Goal: Use online tool/utility: Utilize a website feature to perform a specific function

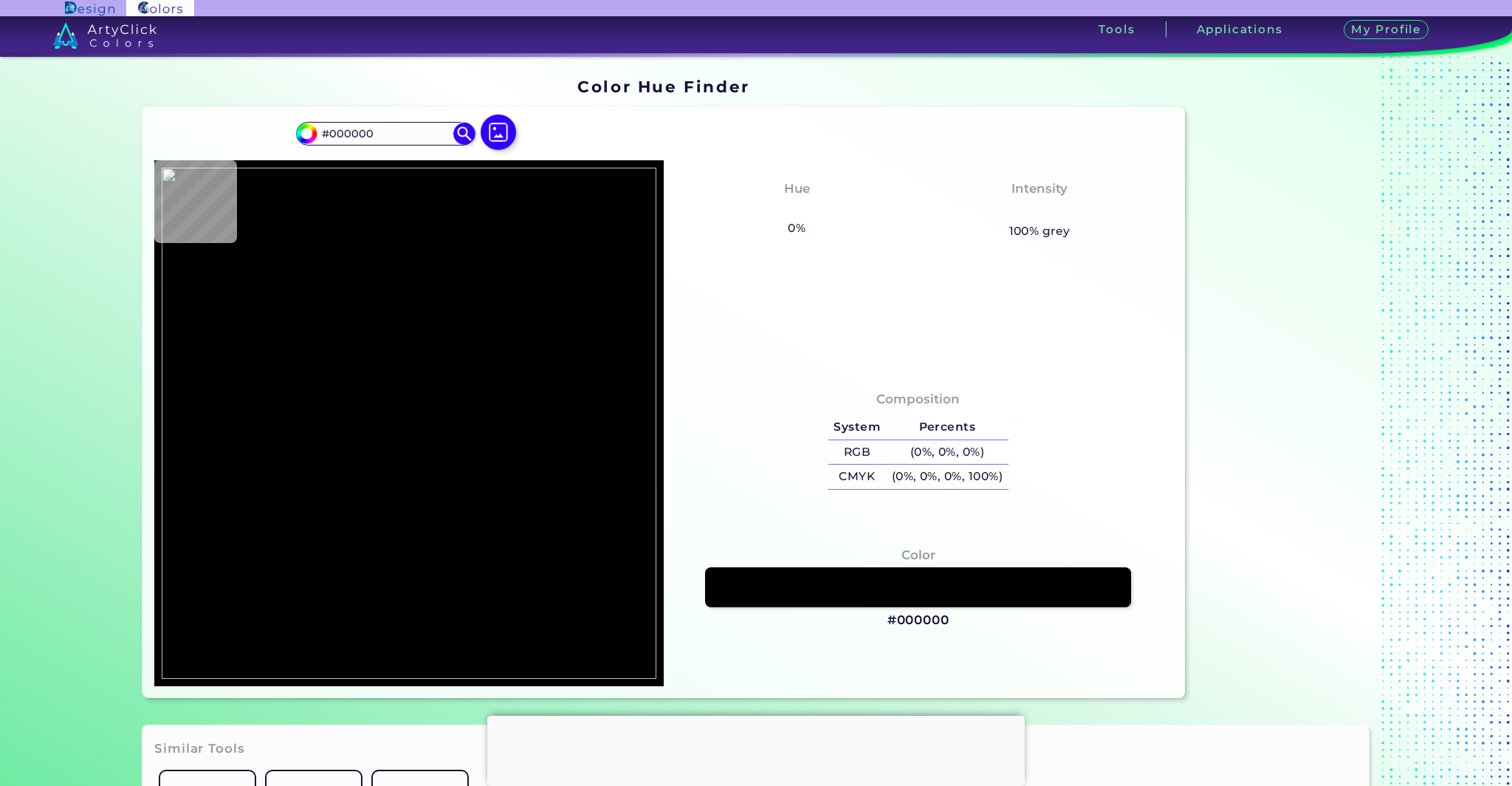
type input "#1e210c"
type input "#1E210C"
type input "#191c07"
type input "#191C07"
type input "#1e1d09"
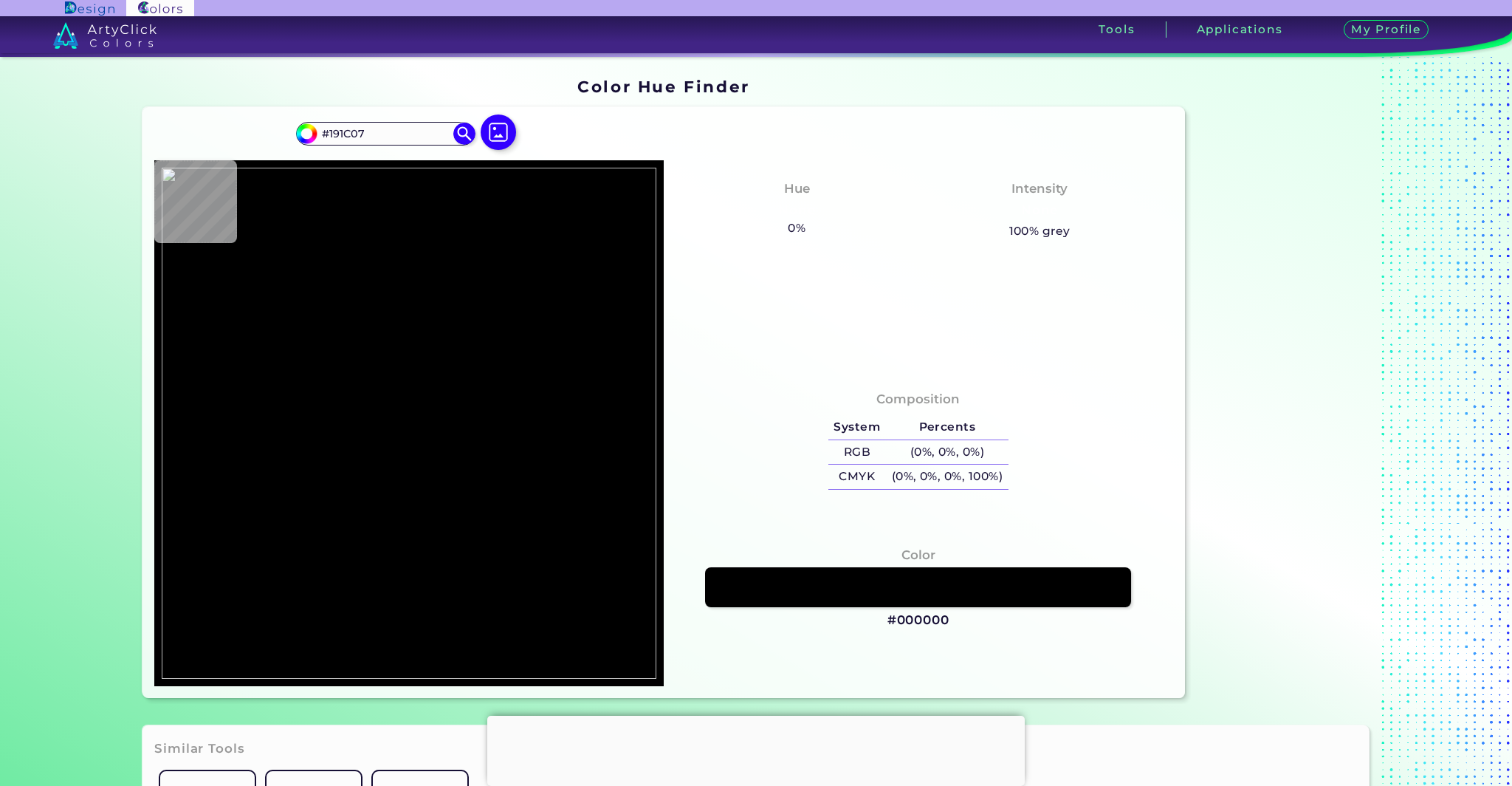
type input "#1E1D09"
type input "#2c240f"
type input "#2C240F"
type input "#62350e"
type input "#62350E"
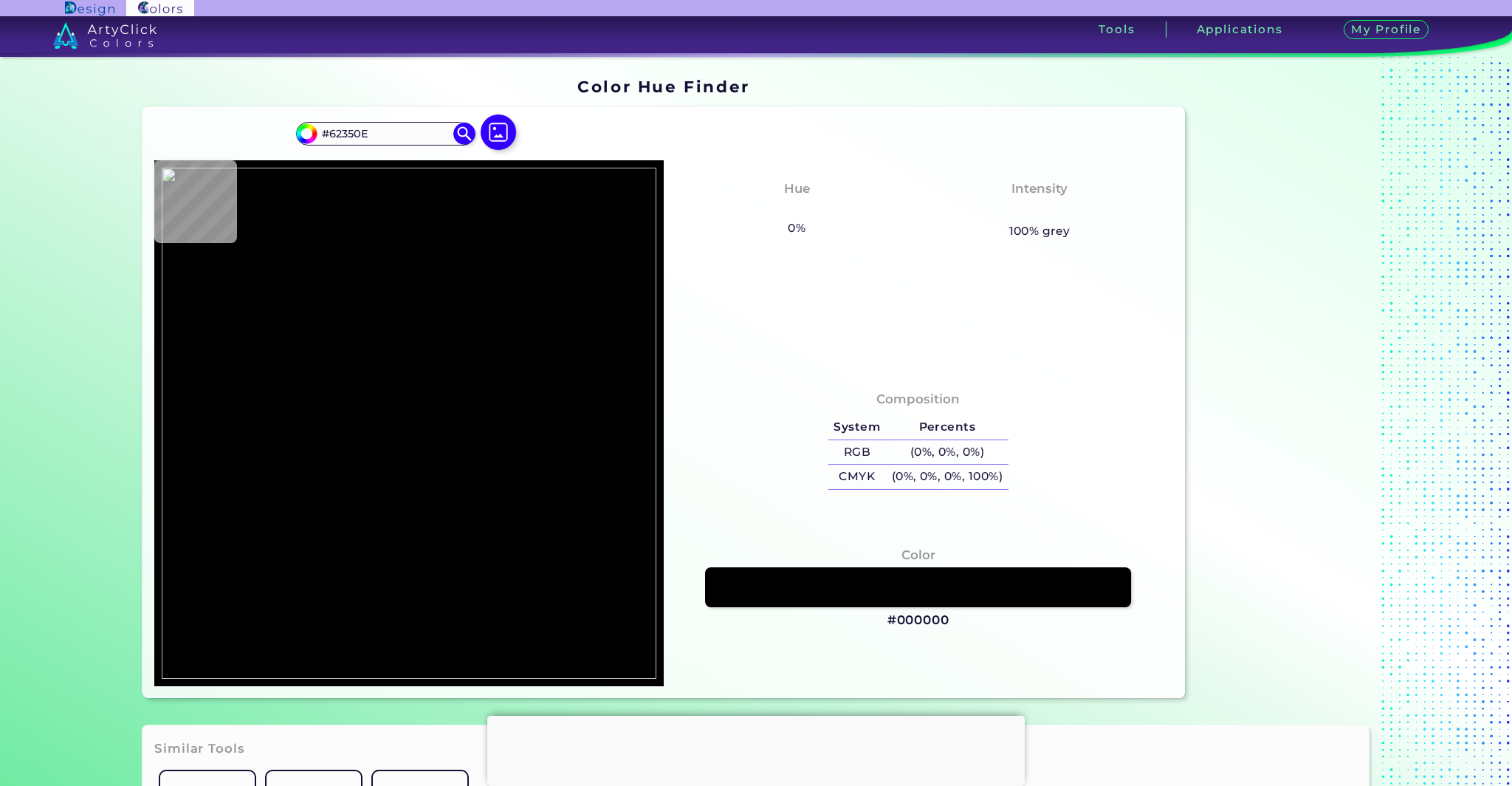
type input "#bf7a35"
type input "#BF7A35"
type input "#c17834"
type input "#C17834"
type input "#9c4c0f"
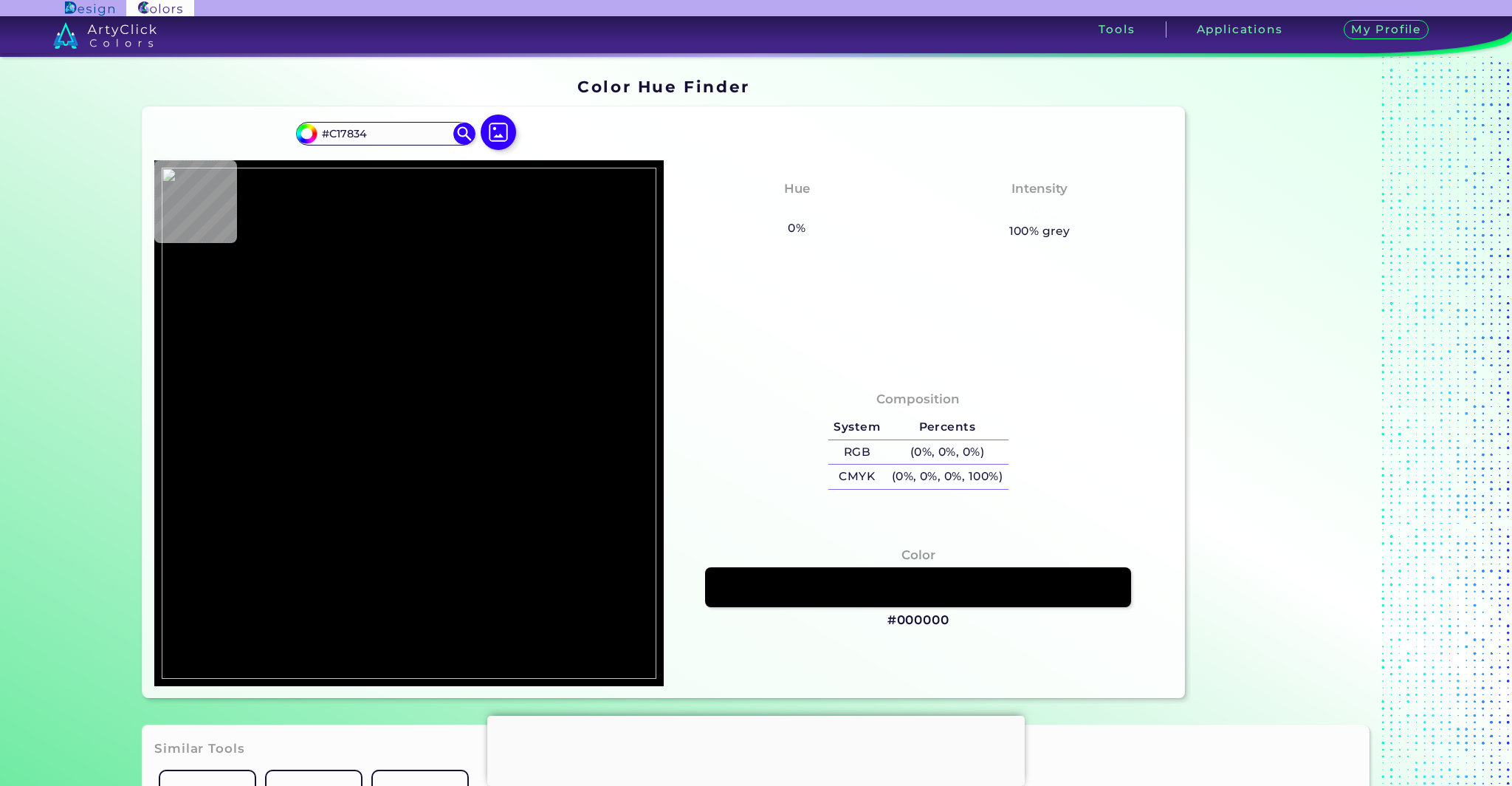
type input "#9C4C0F"
type input "#9b4c13"
type input "#9B4C13"
type input "#994810"
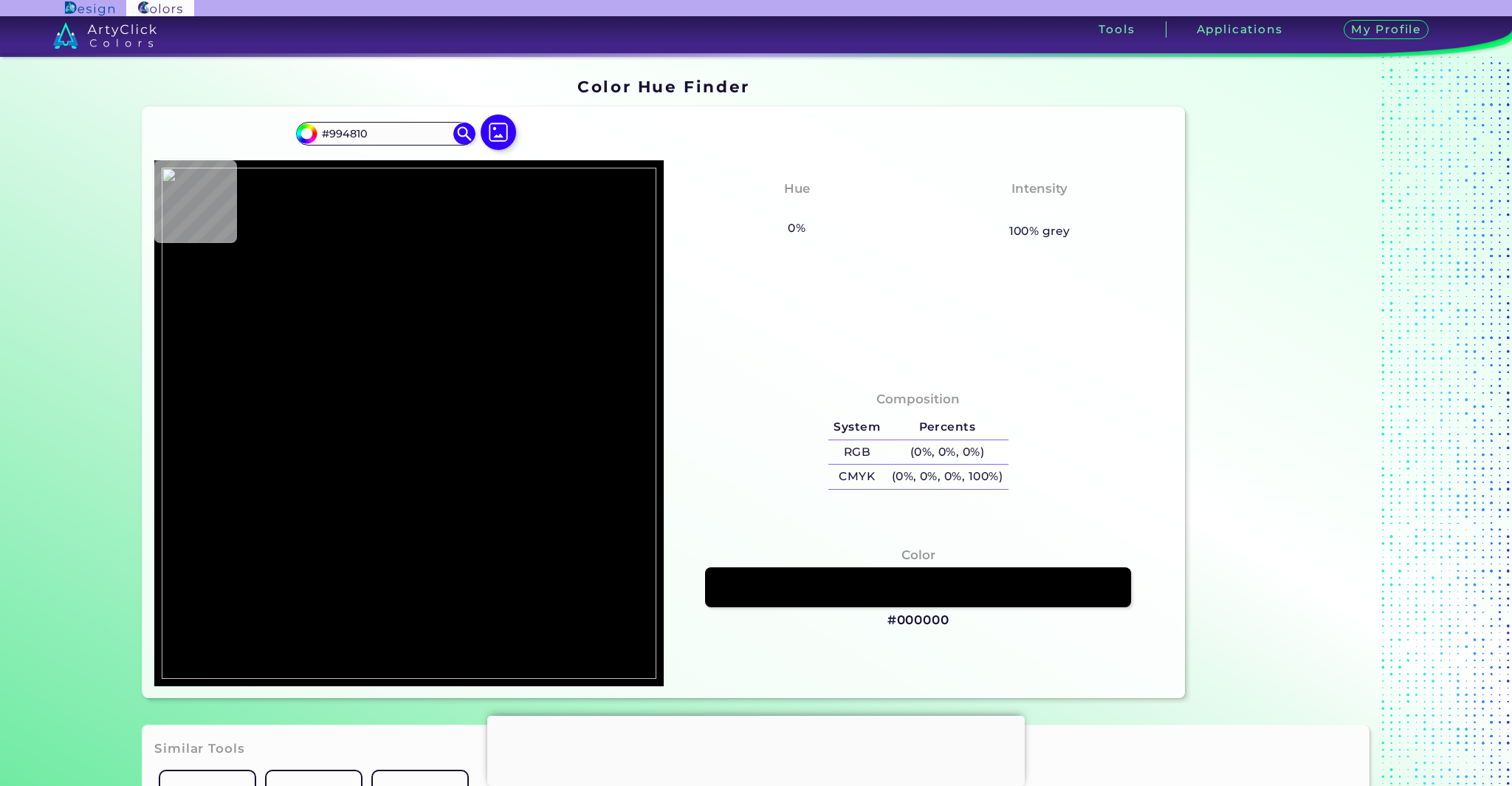
type input "#93490e"
type input "#93490E"
type input "#b66f2e"
type input "#B66F2E"
type input "#b5752e"
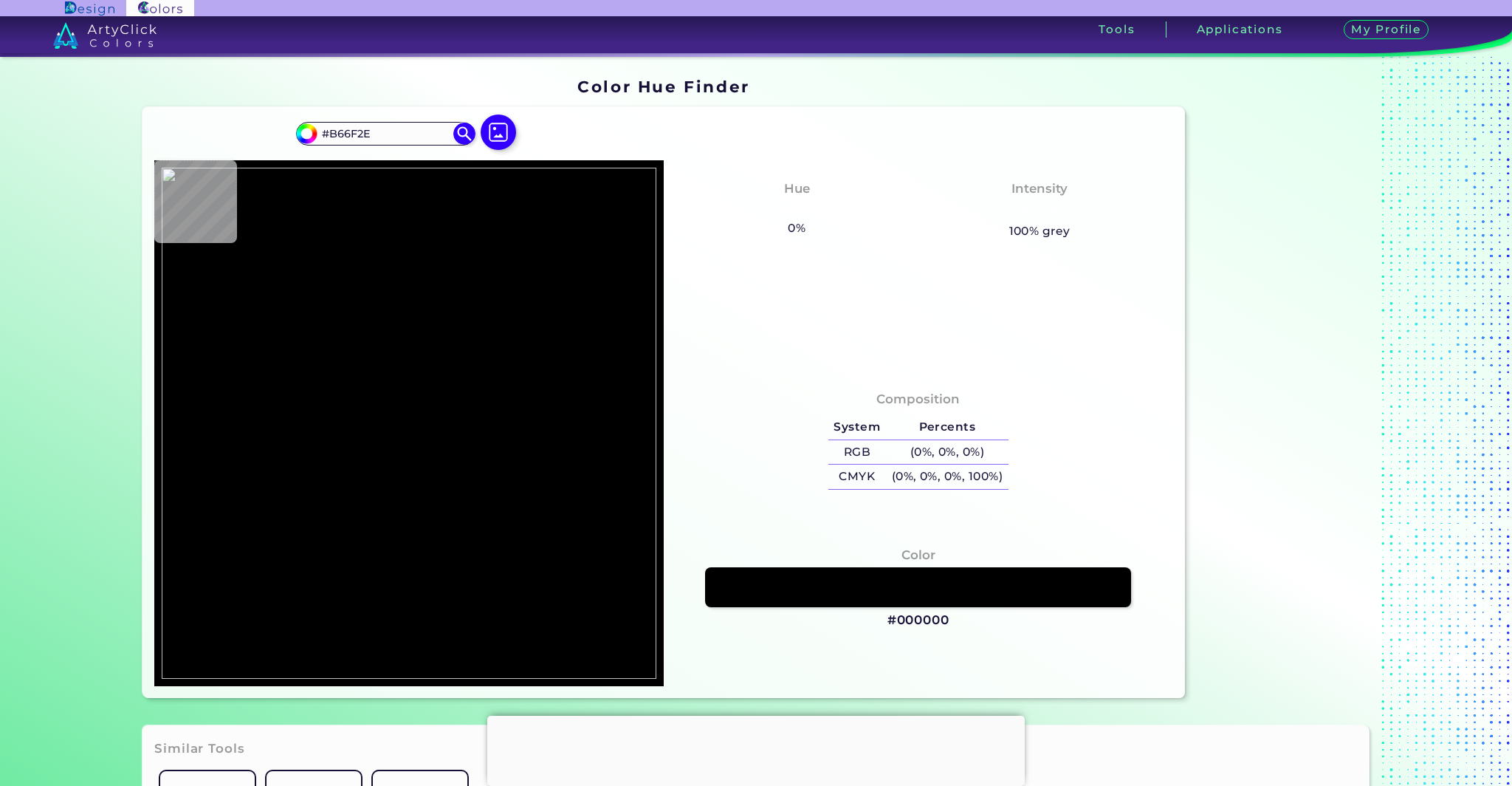
type input "#B5752E"
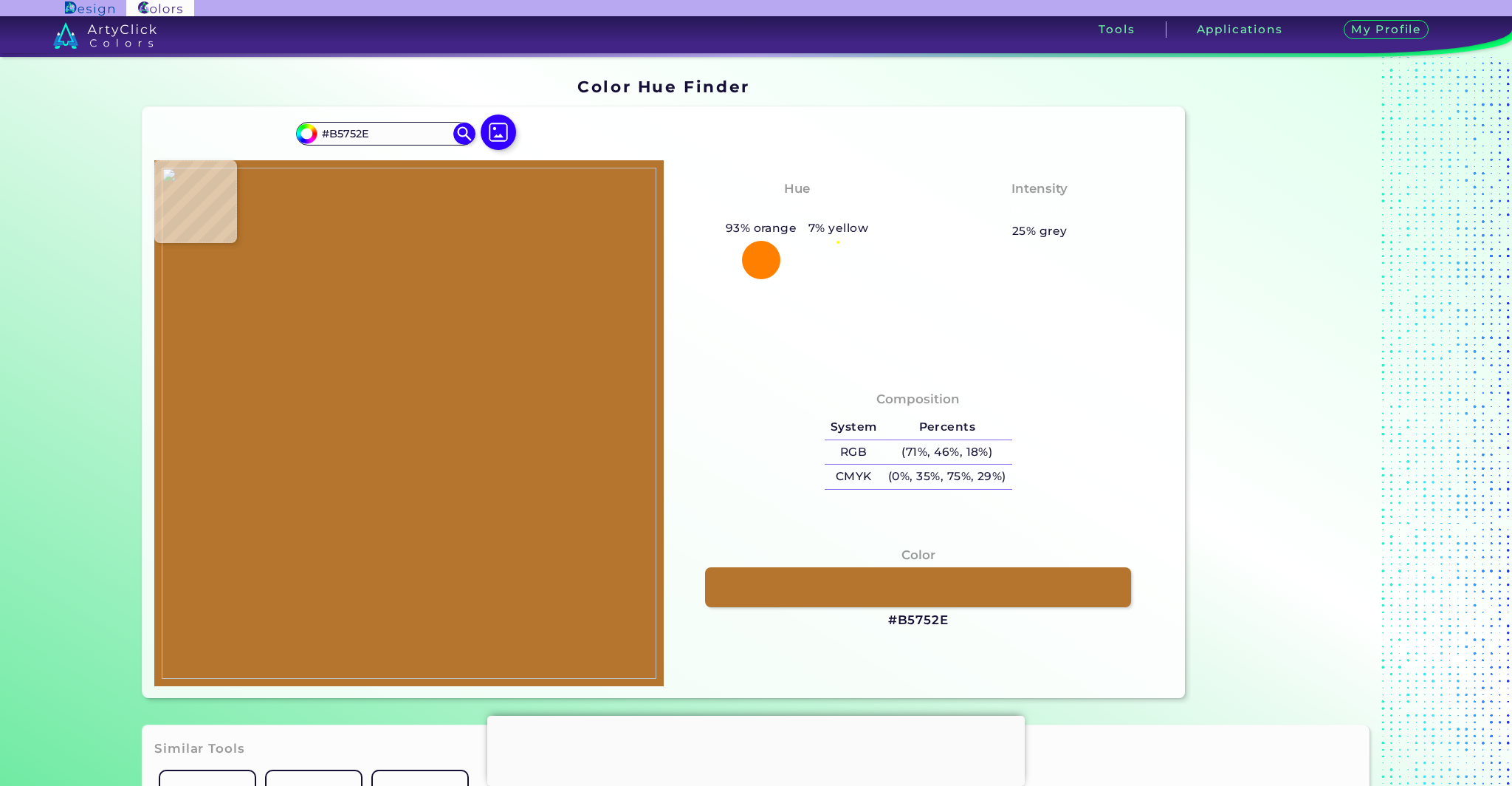
type input "#bf7c38"
type input "#BF7C38"
type input "#c88c46"
type input "#C88C46"
type input "#c98c49"
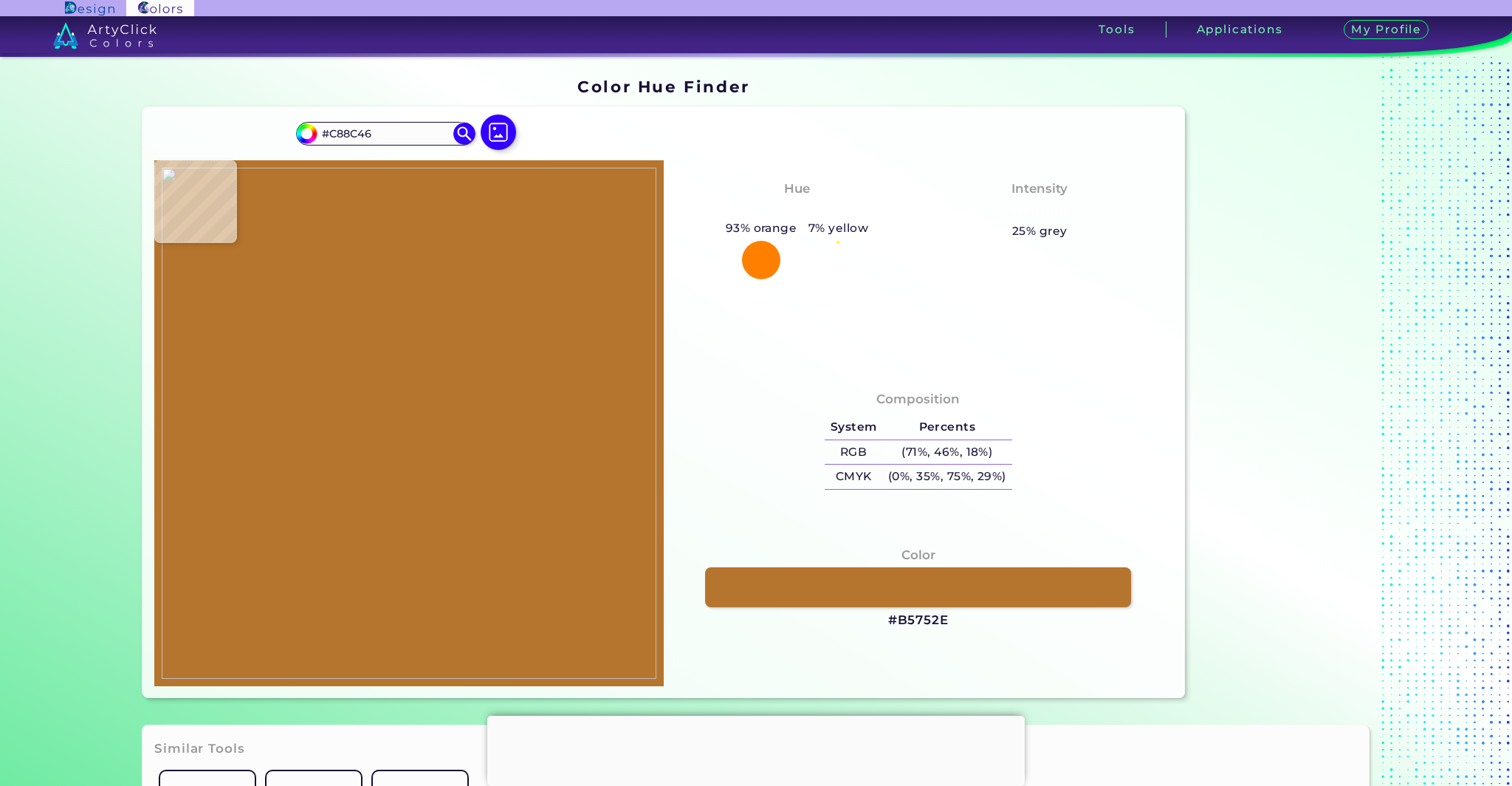
type input "#C98C49"
type input "#9c551f"
type input "#9C551F"
type input "#925423"
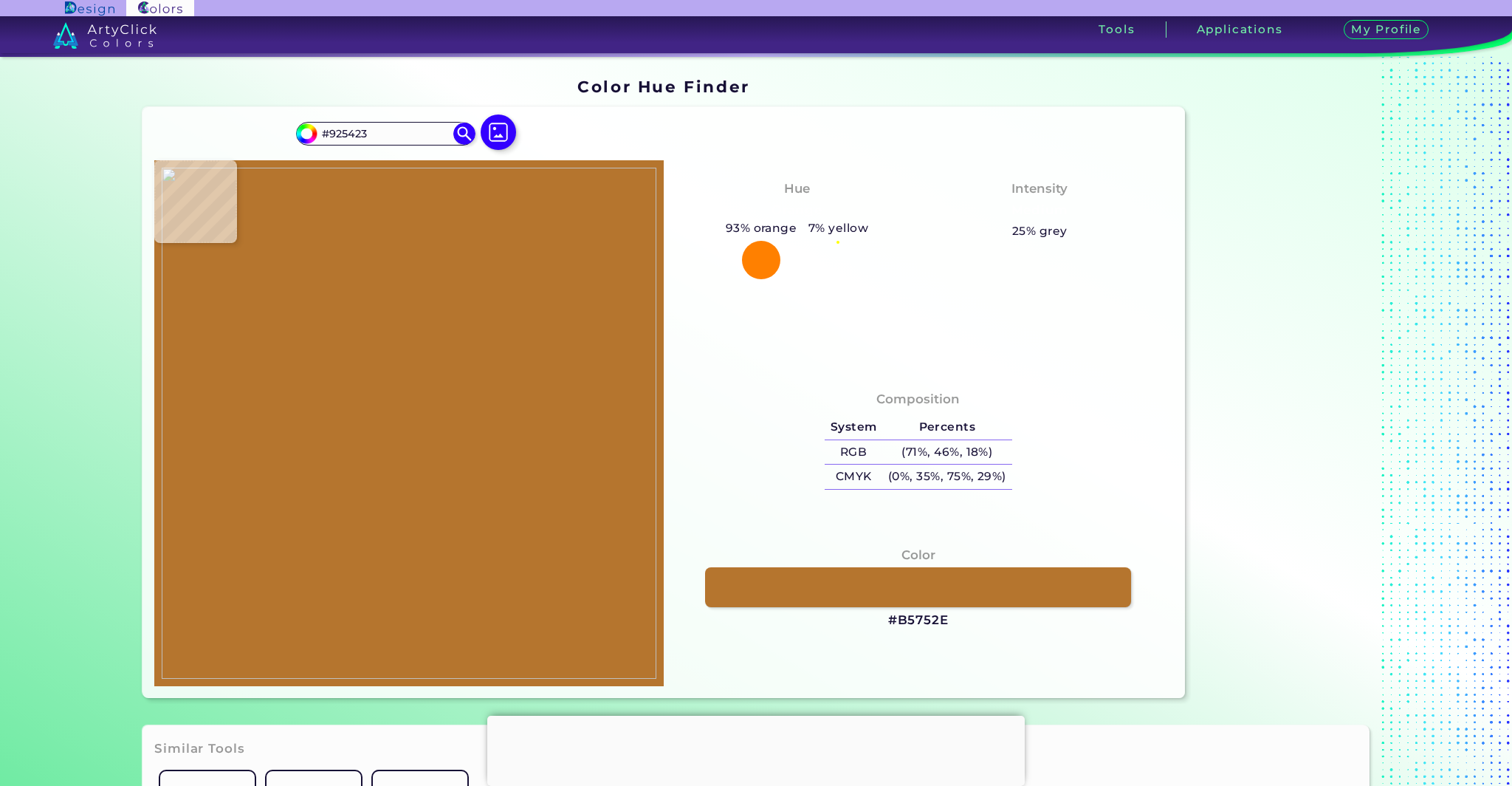
type input "#955823"
type input "#bb7132"
type input "#BB7132"
type input "#b05b1b"
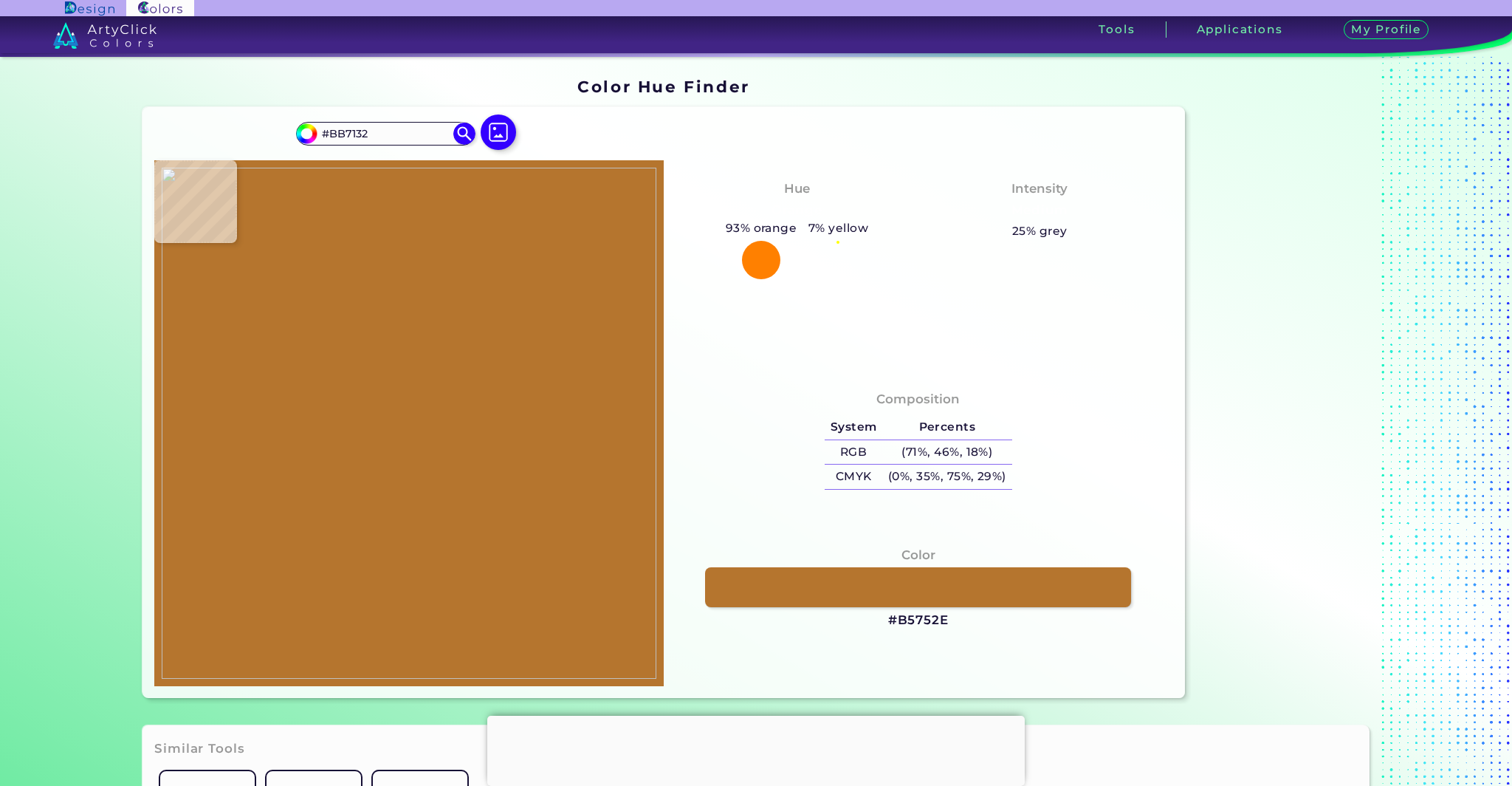
type input "#B05B1B"
type input "#c9af7c"
type input "#C9AF7C"
type input "#c6ae7e"
type input "#C6AE7E"
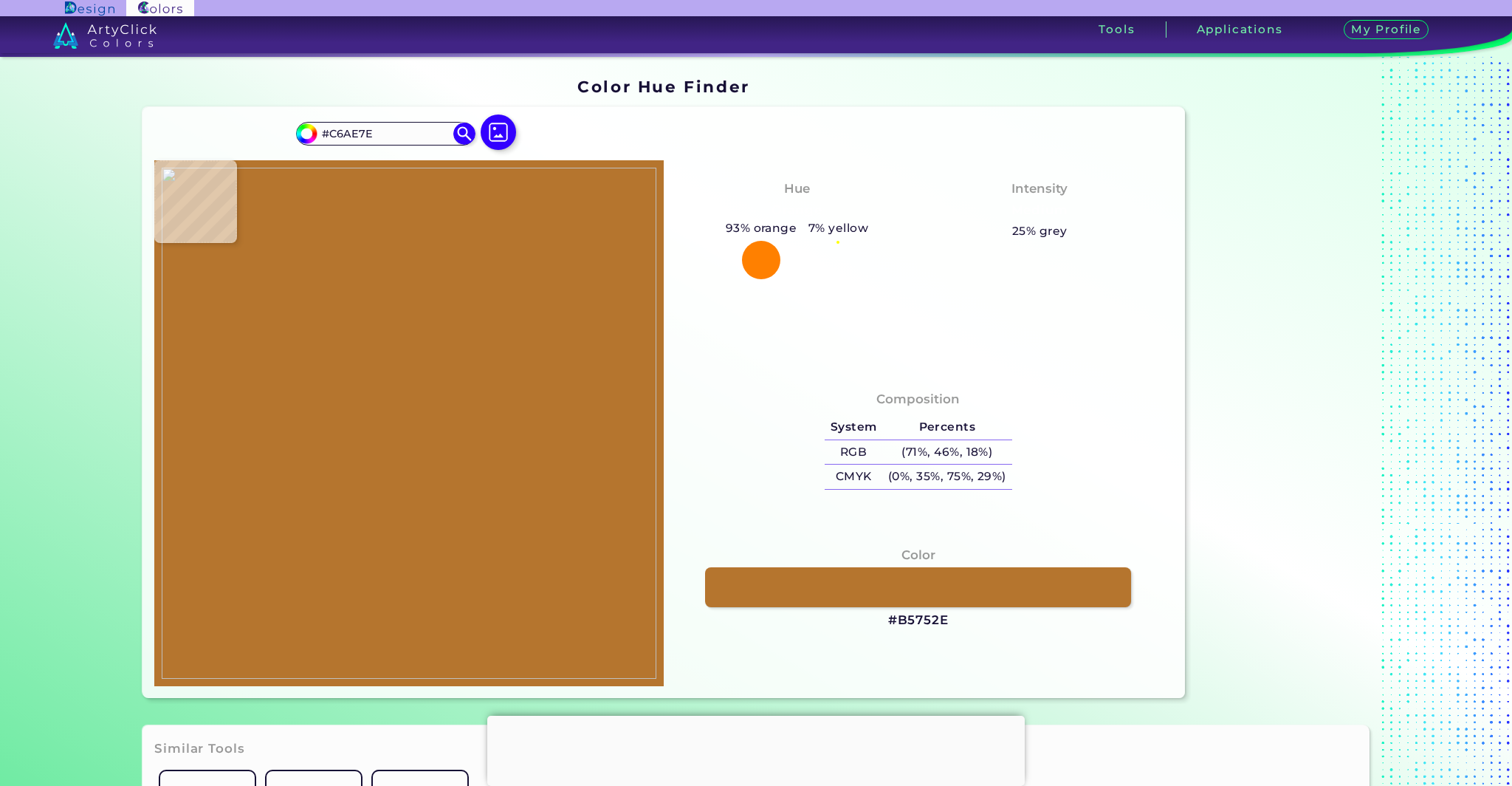
type input "#d4be8d"
type input "#D4BE8D"
type input "#cdb889"
type input "#CDB889"
type input "#d2bd8e"
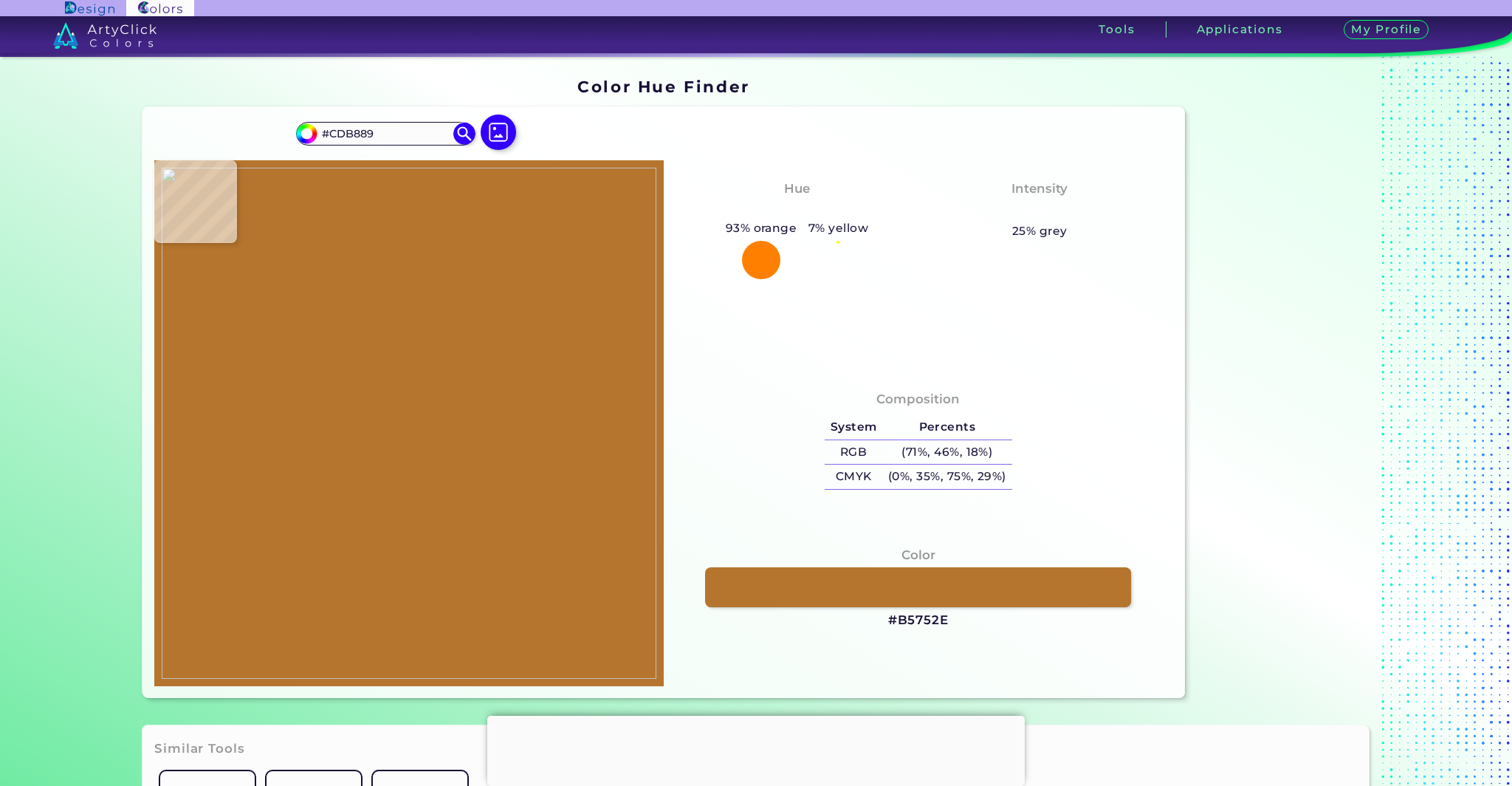
type input "#D2BD8E"
type input "#d0bb8c"
type input "#D0BB8C"
type input "#d3be8f"
type input "#D3BE8F"
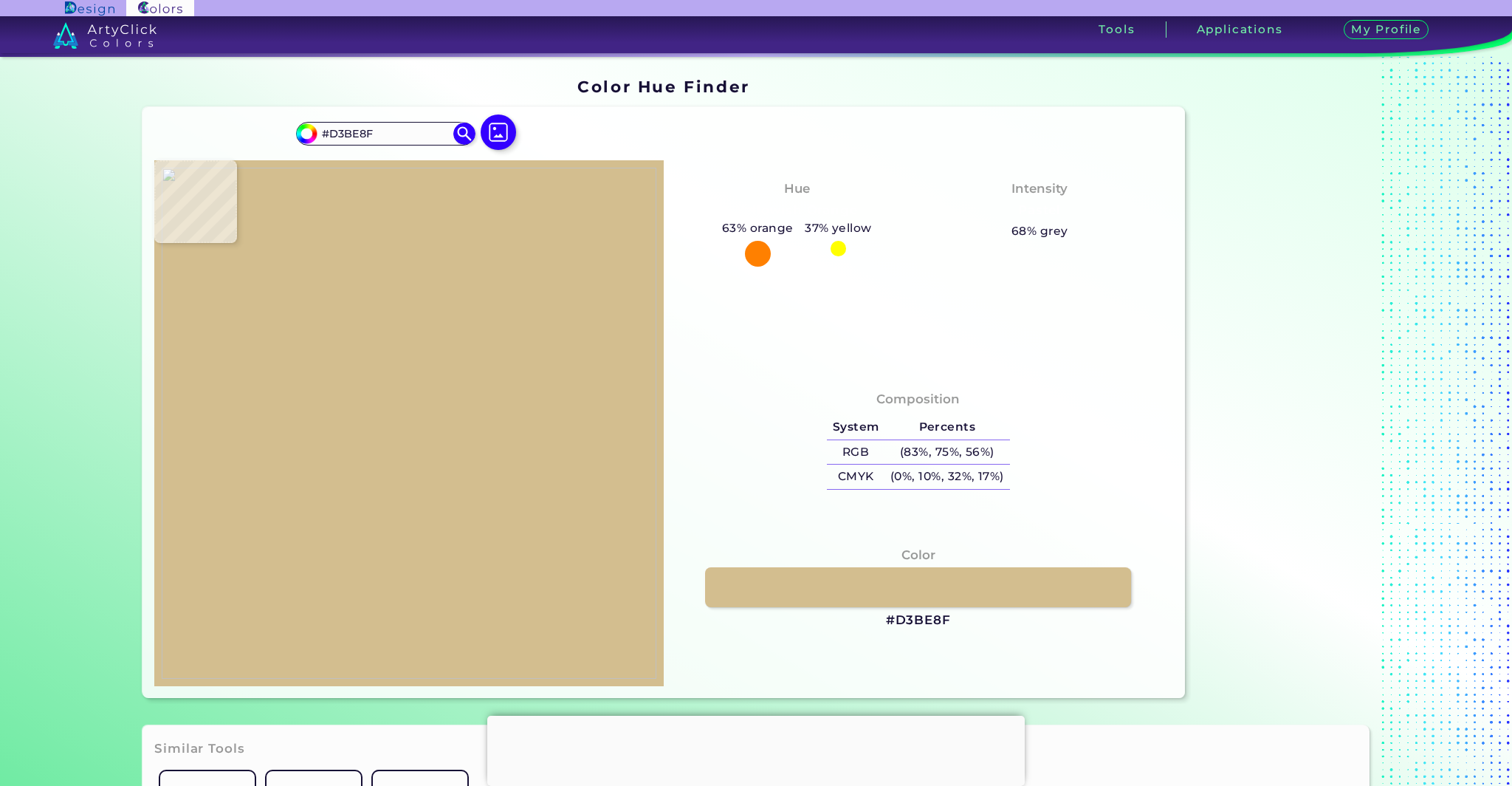
type input "#d2bd8e"
type input "#D2BD8E"
type input "#d4bf90"
type input "#D4BF90"
type input "#d0bb8c"
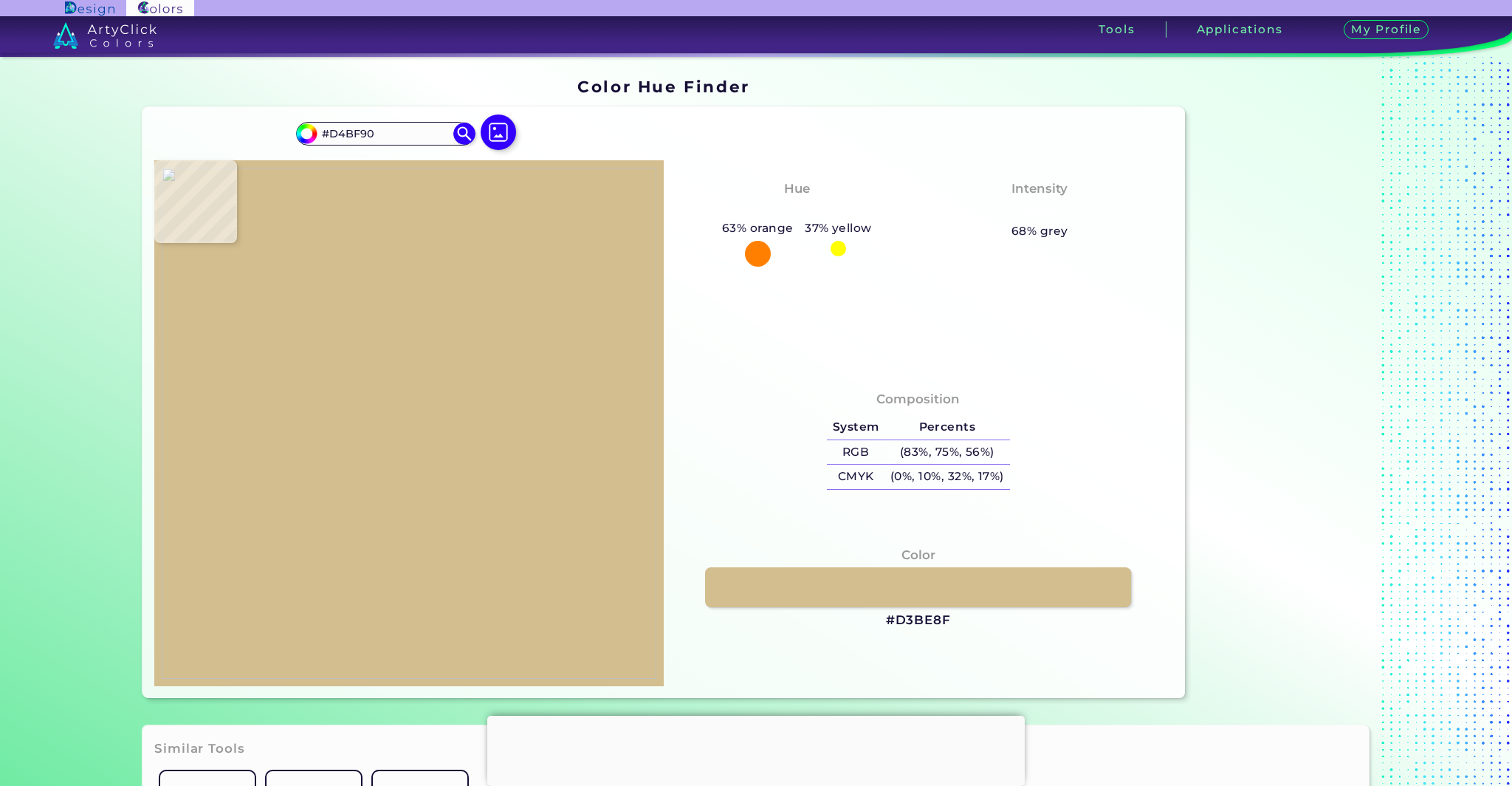
type input "#D0BB8C"
type input "#c6b182"
type input "#C6B182"
type input "#cbb687"
type input "#CBB687"
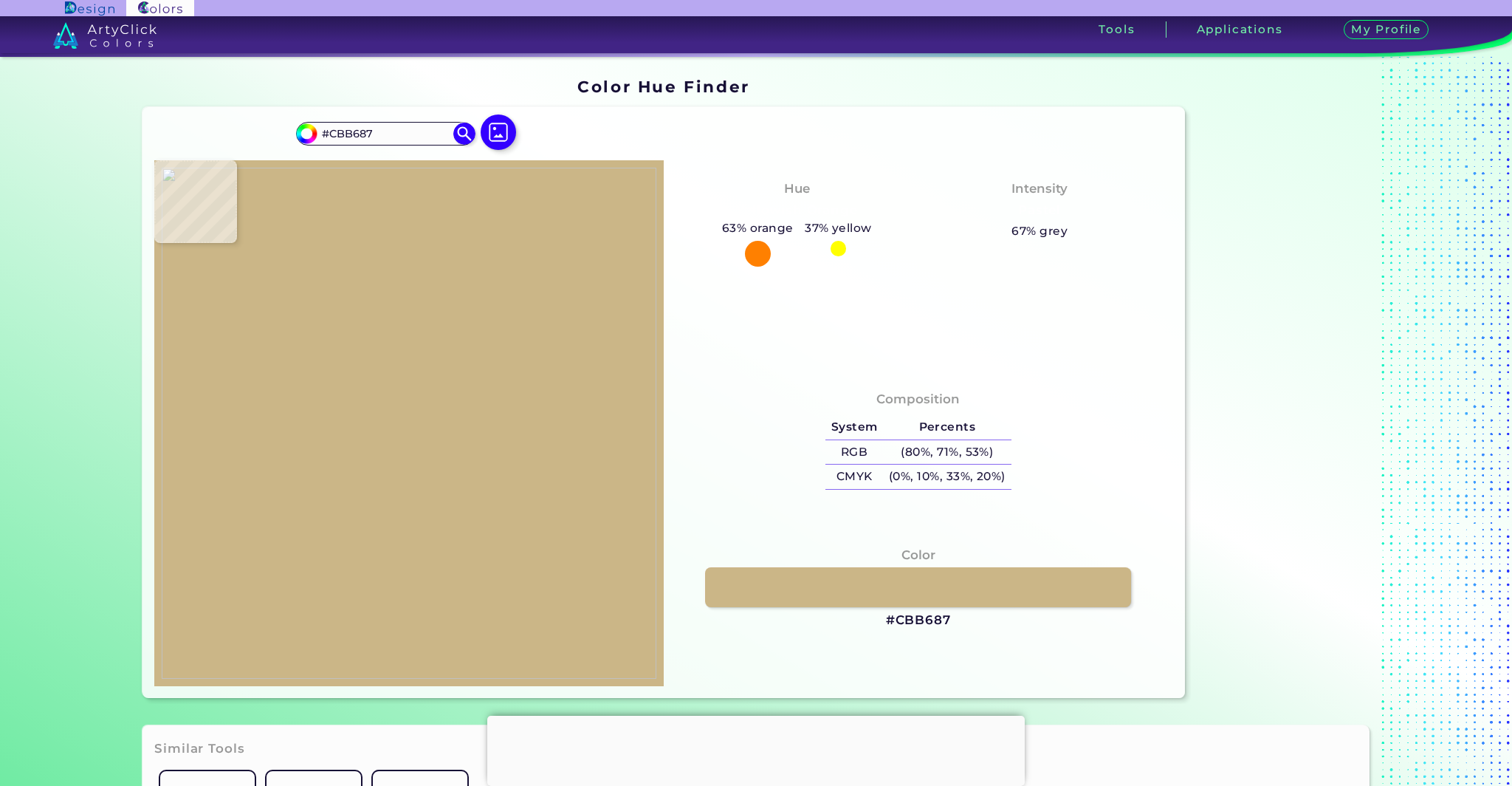
type input "#cdb786"
type input "#CDB786"
type input "#c8b281"
type input "#C8B281"
type input "#bca675"
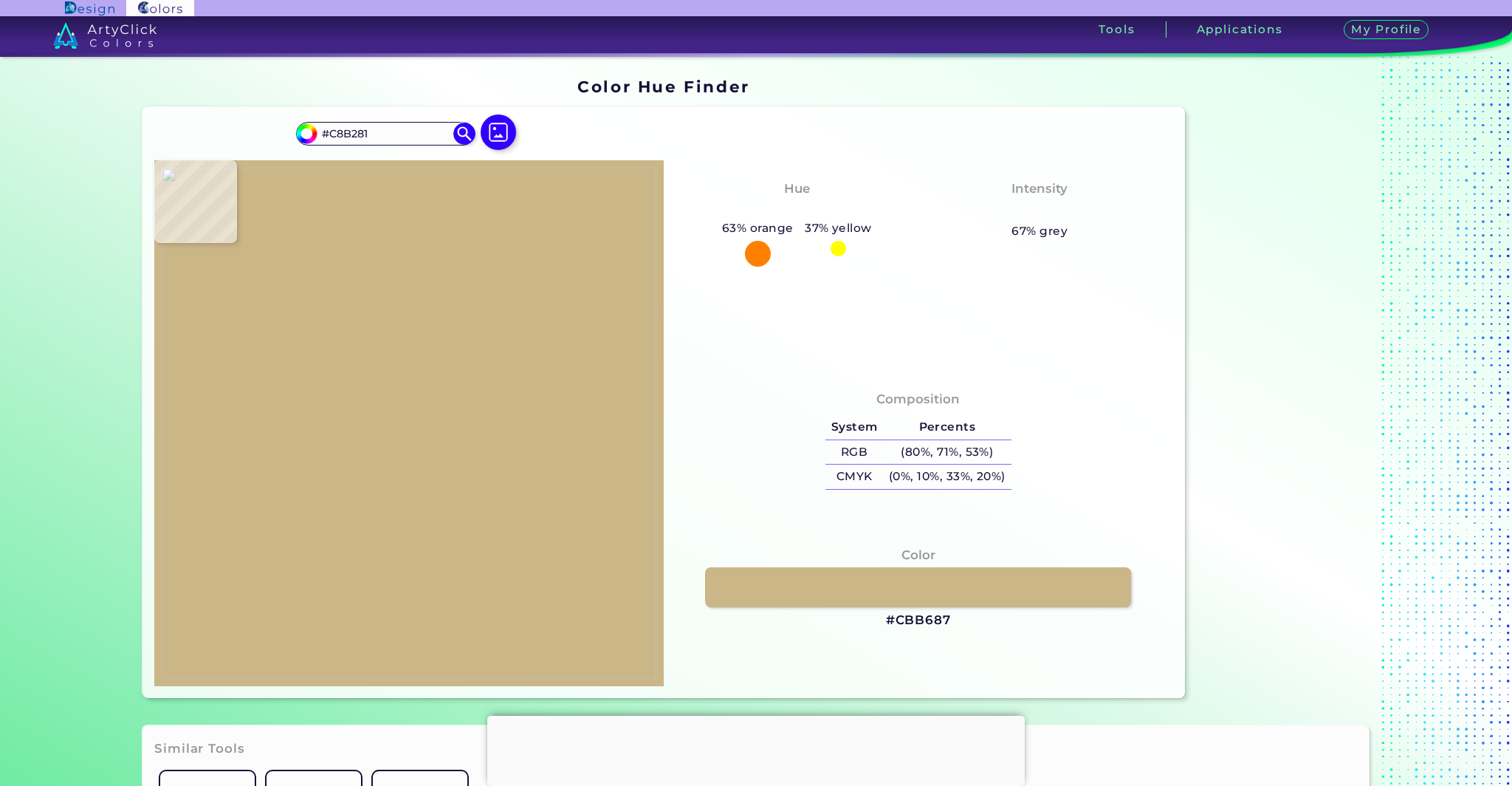
type input "#BCA675"
type input "#c3a879"
type input "#C3A879"
type input "#c9b181"
type input "#C9B181"
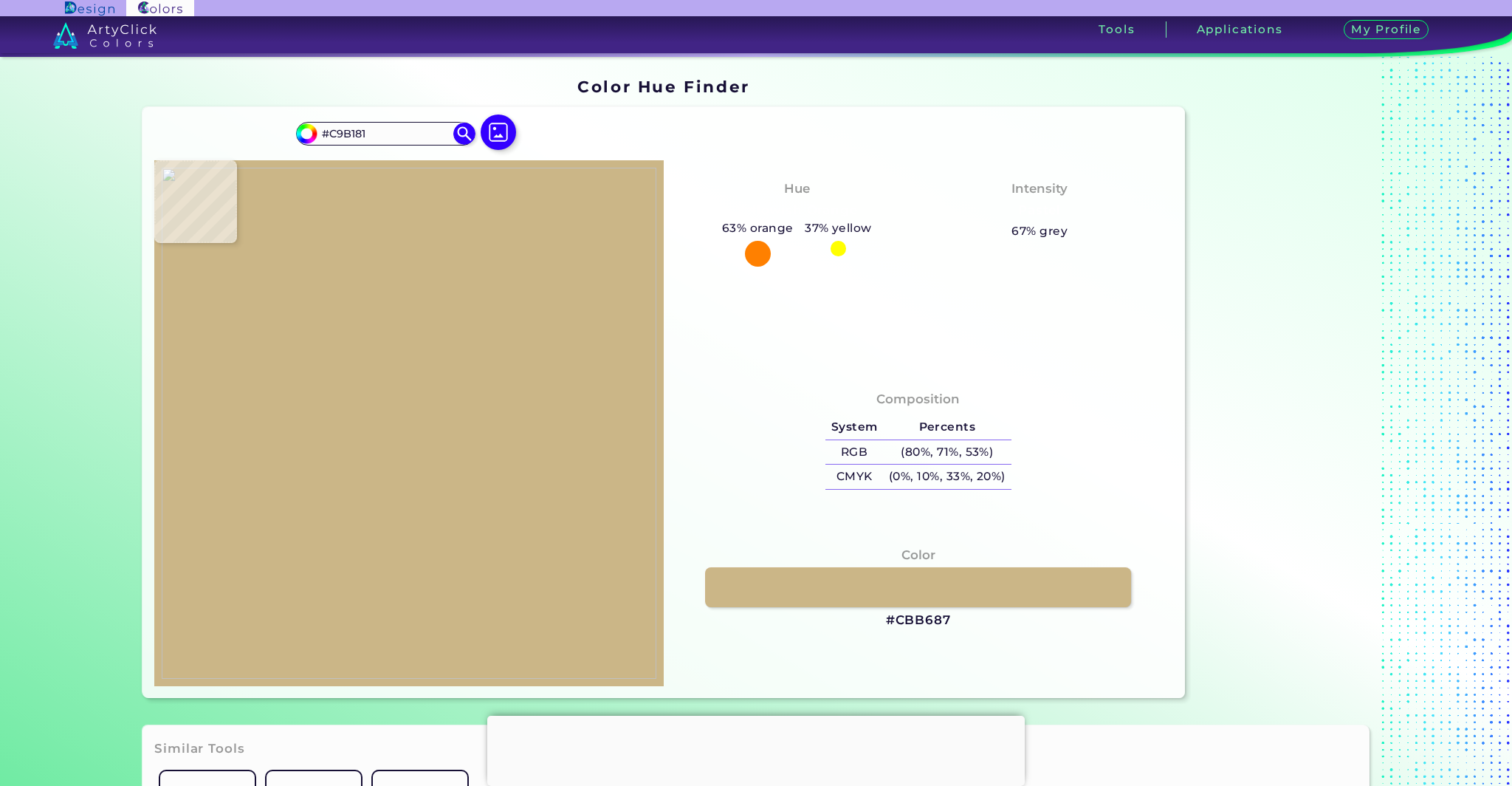
type input "#cbb180"
type input "#CBB180"
type input "#bea270"
type input "#BEA270"
type input "#b16929"
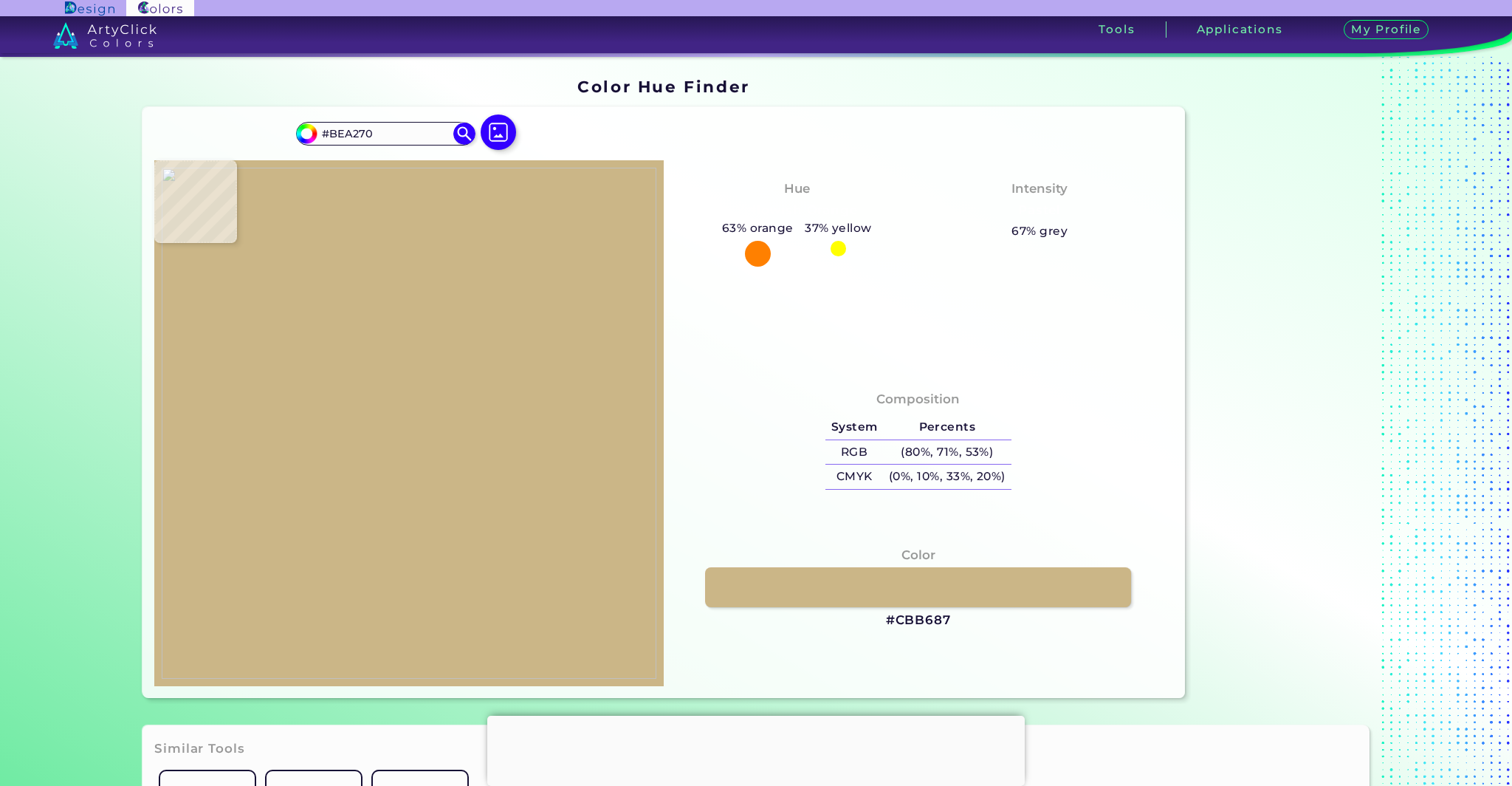
type input "#B16929"
type input "#a95512"
type input "#A95512"
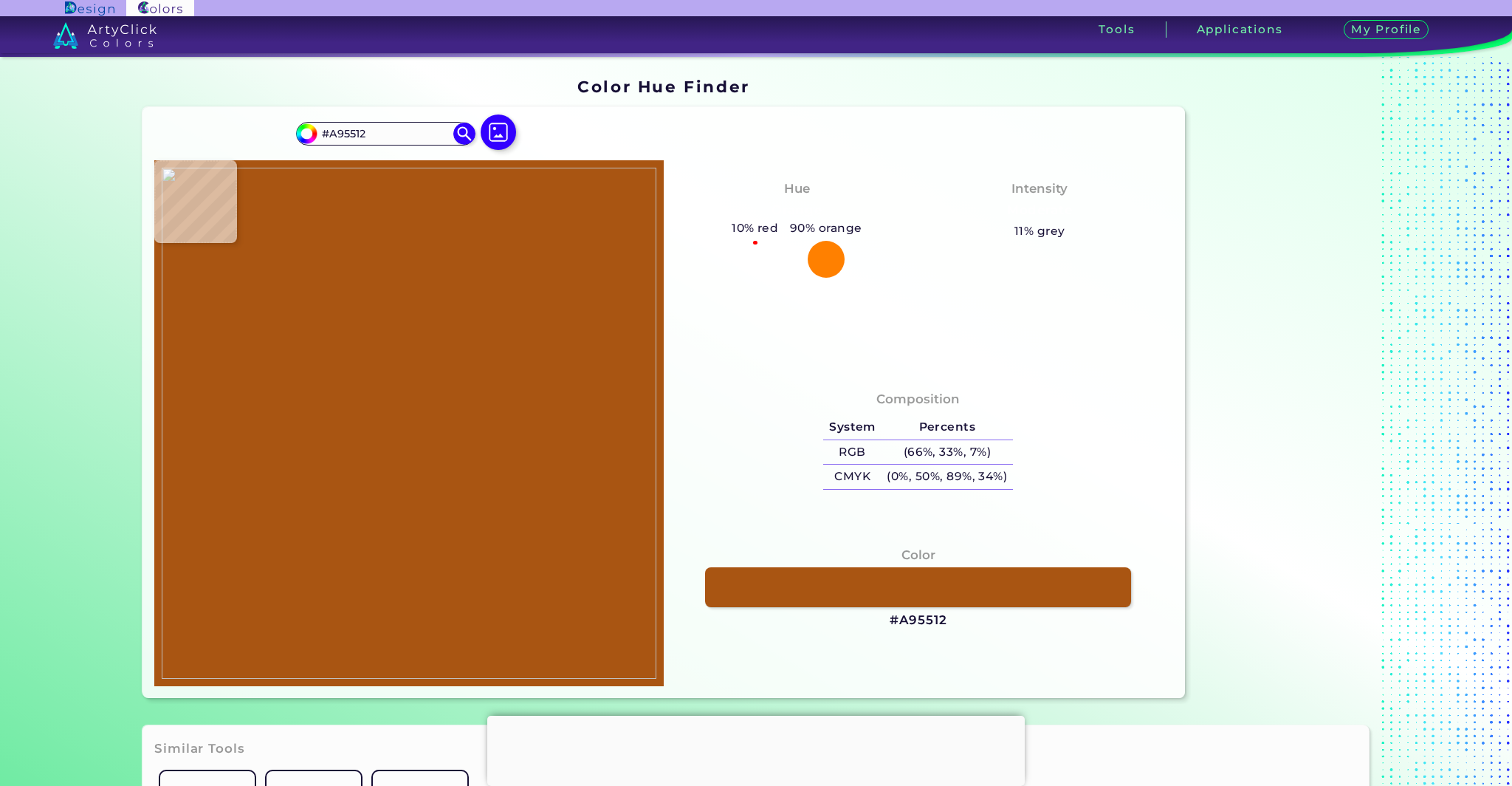
type input "#be6627"
type input "#BE6627"
type input "#a95a1f"
type input "#A95A1F"
type input "#a05d26"
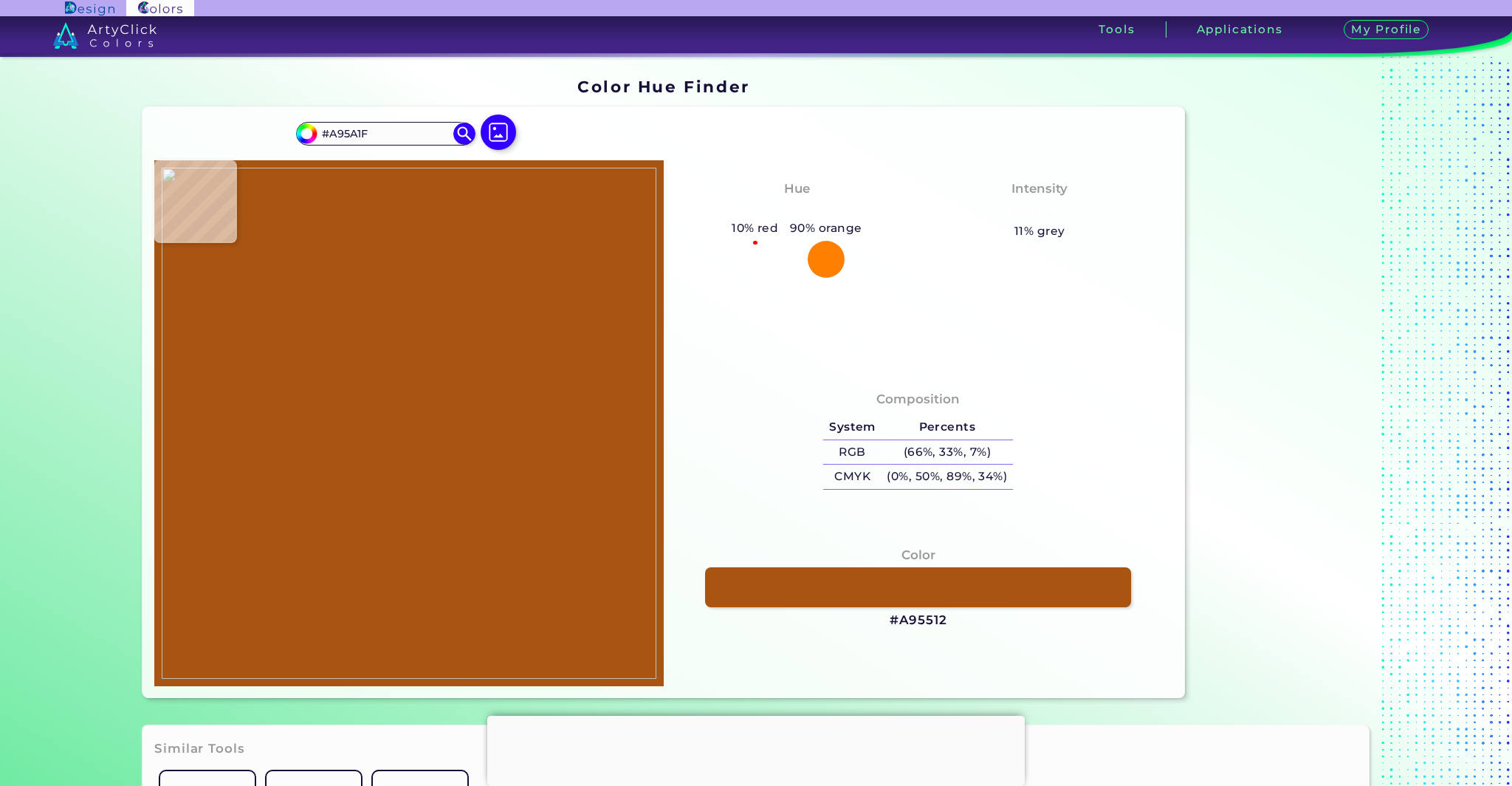
type input "#A05D26"
type input "#9a5420"
type input "#9A5420"
type input "#b77632"
type input "#B77632"
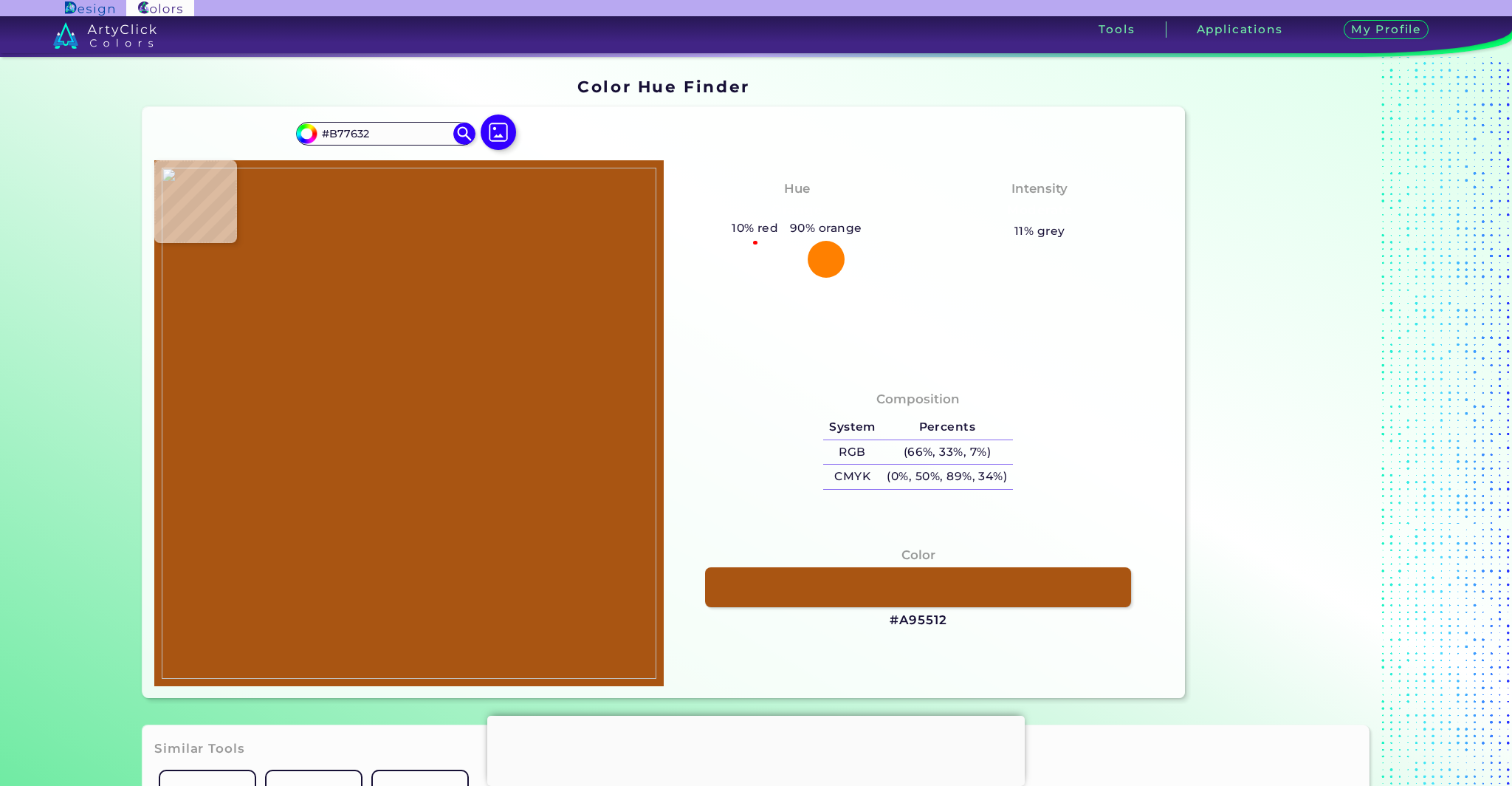
type input "#c98a45"
type input "#C98A45"
type input "#c58641"
type input "#C58641"
type input "#c68541"
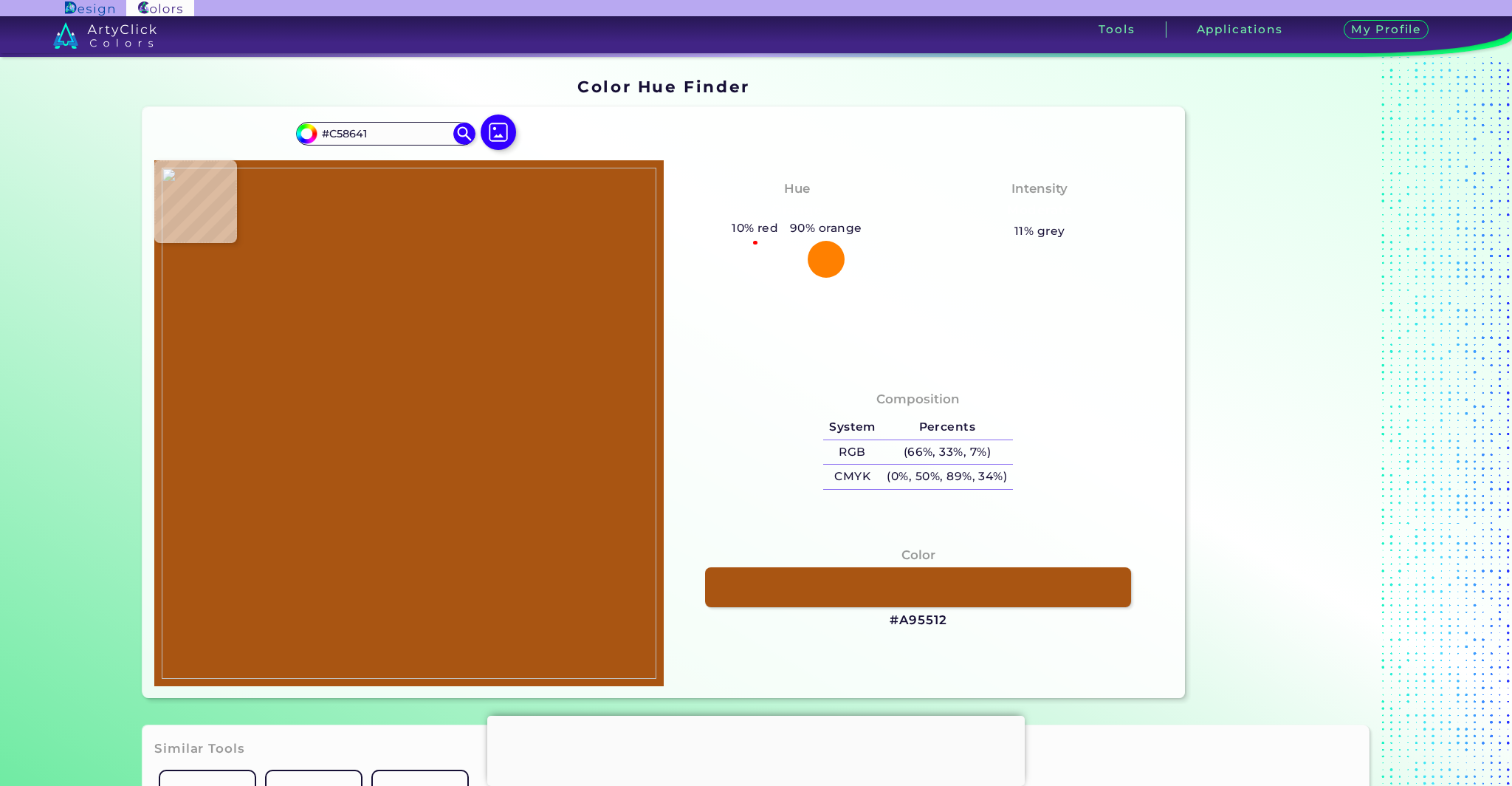
type input "#C68541"
type input "#bf7e3a"
type input "#BF7E3A"
type input "#c07f3b"
type input "#C07F3B"
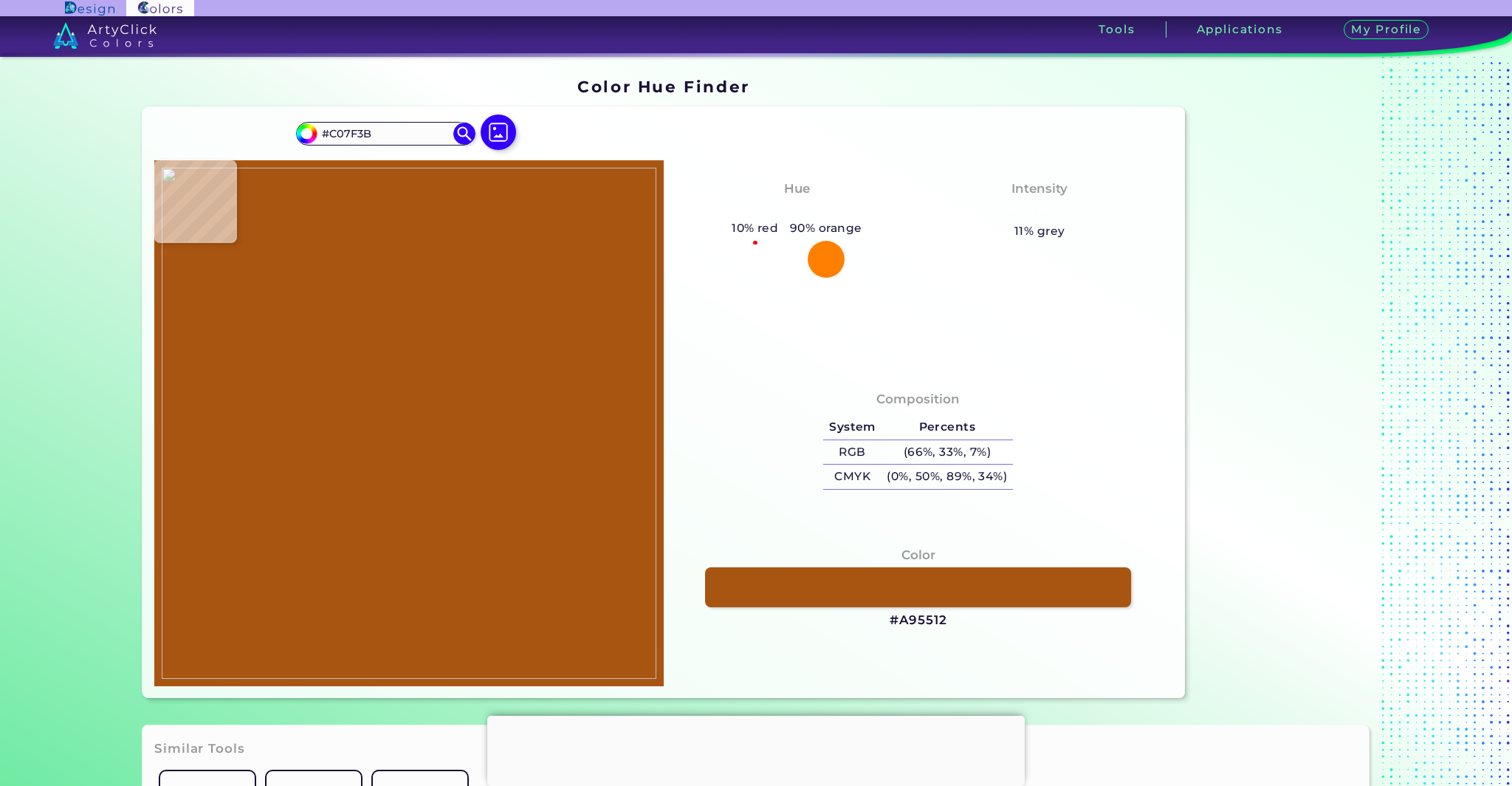
type input "#bf7e3a"
type input "#BF7E3A"
type input "#b5722e"
type input "#B5722E"
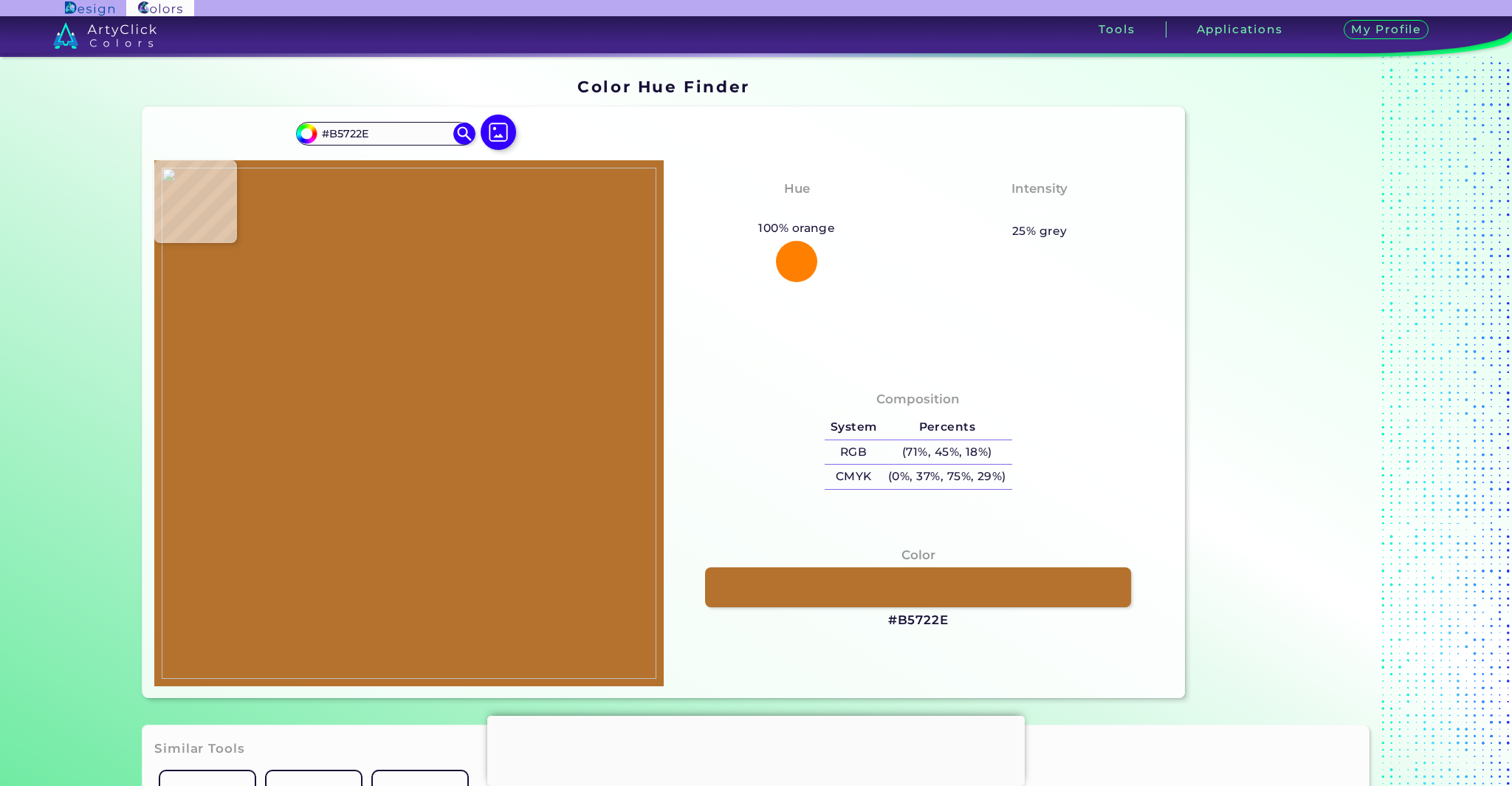
type input "#c07b38"
type input "#C07B38"
type input "#c47f3c"
type input "#C47F3C"
type input "#b16c29"
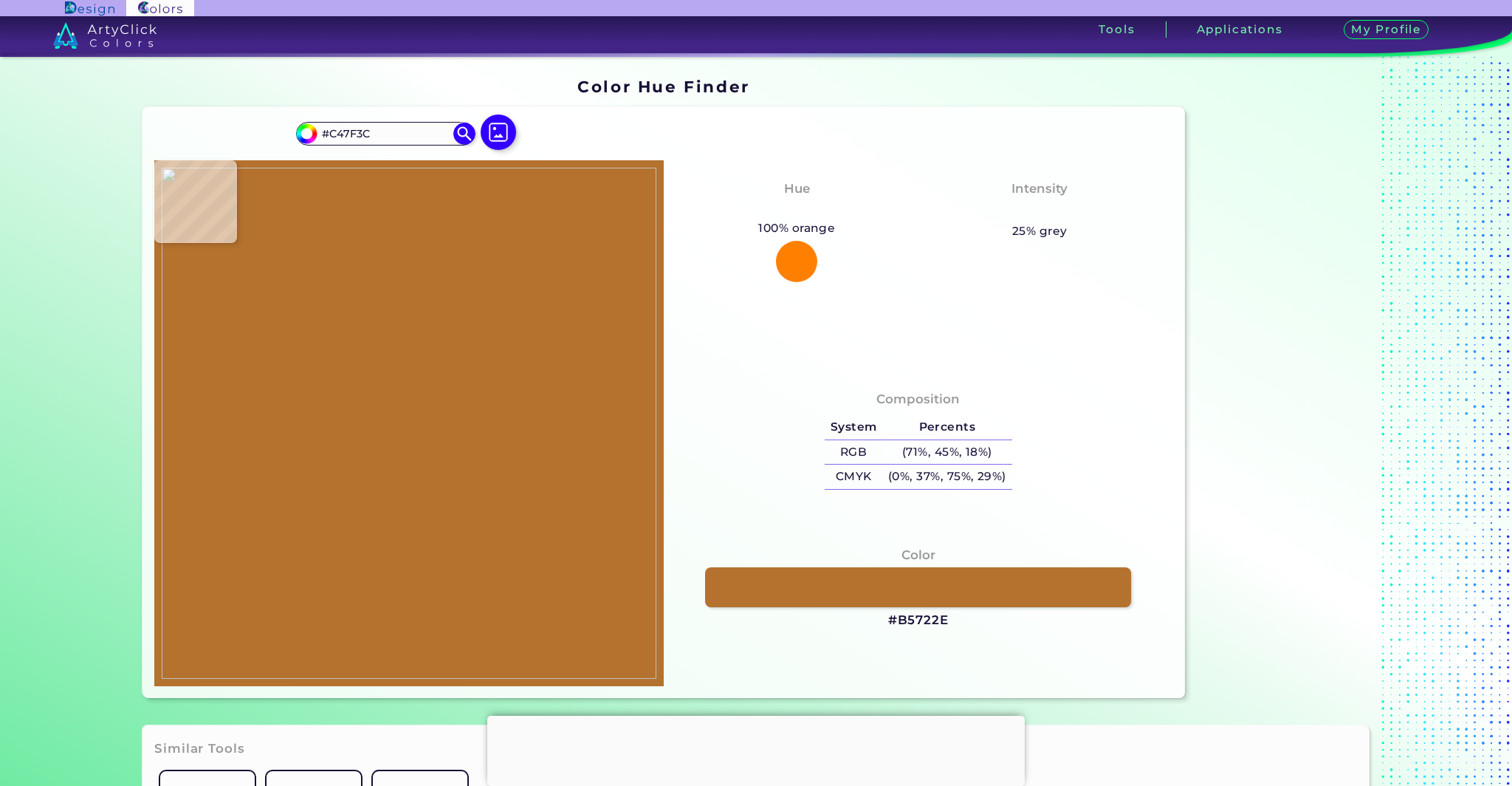
type input "#B16C29"
type input "#b7722f"
type input "#B7722F"
type input "#bd7634"
type input "#BD7634"
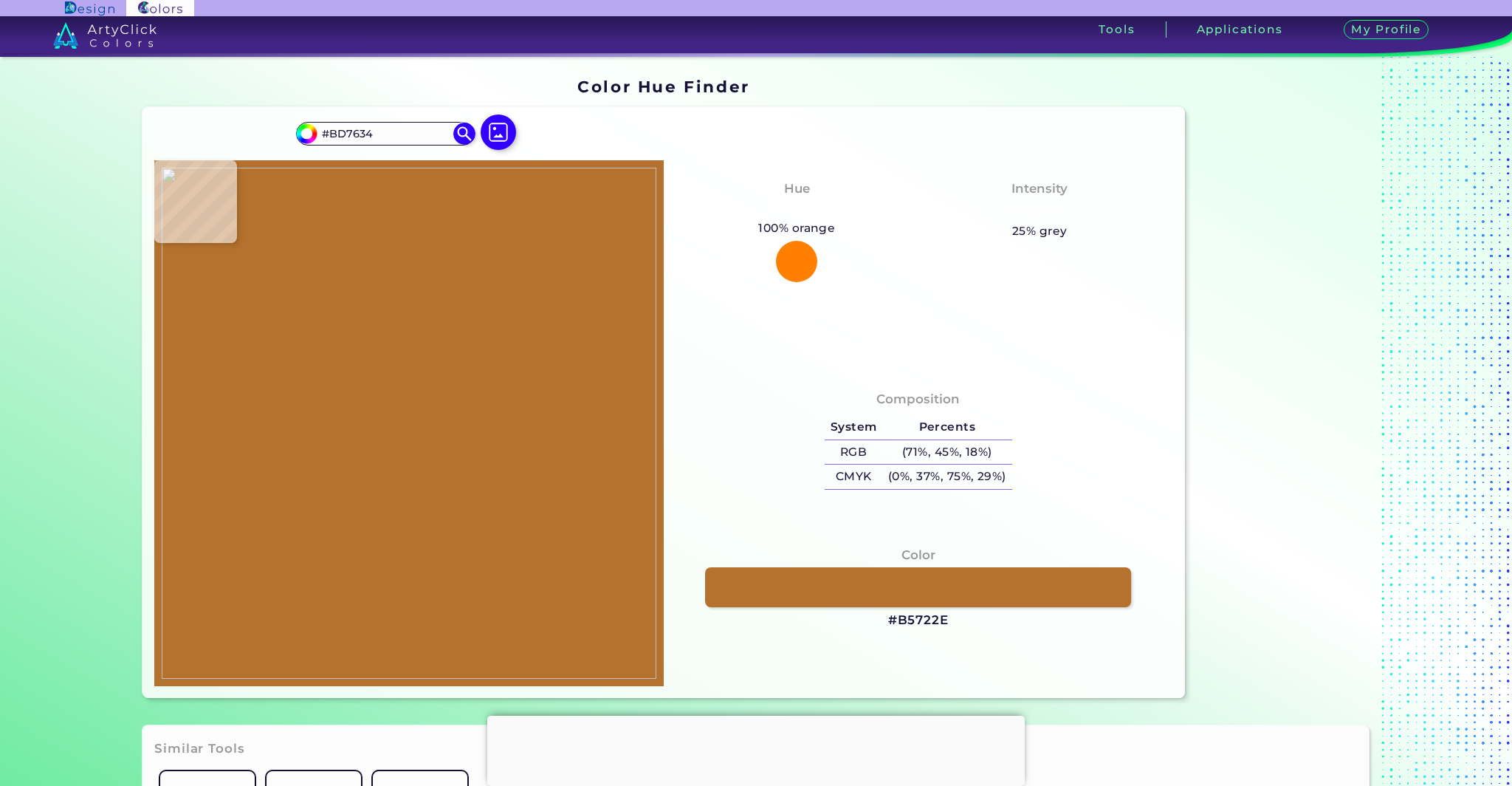
type input "#bc7533"
type input "#BC7533"
click at [398, 280] on div at bounding box center [410, 423] width 510 height 526
type input "#b76b2d"
type input "#B76B2D"
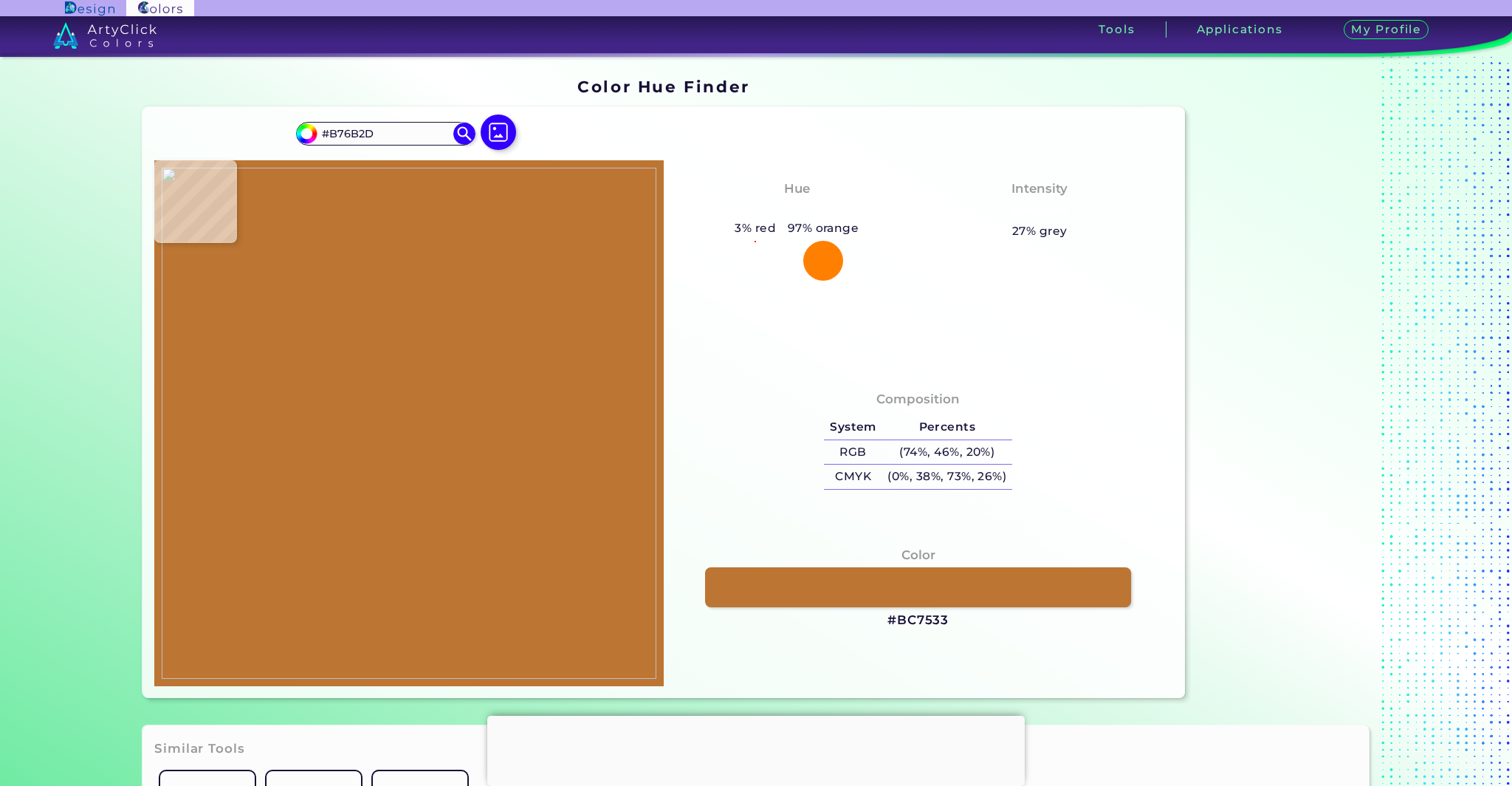
type input "#b16527"
type input "#B16527"
type input "#b06525"
type input "#B06525"
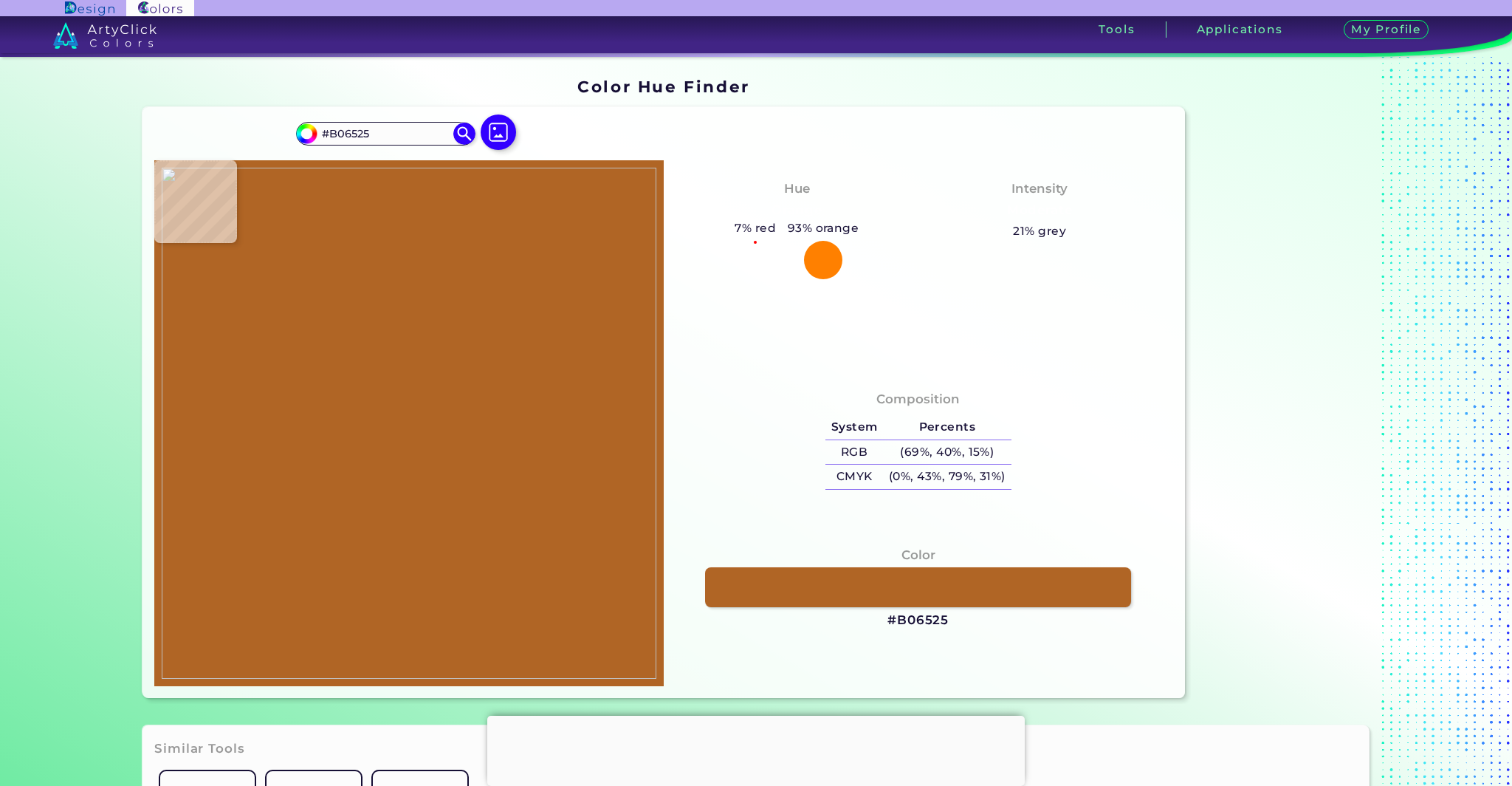
type input "#aa5e20"
type input "#AA5E20"
type input "#ab5c21"
type input "#AB5C21"
type input "#ac5c22"
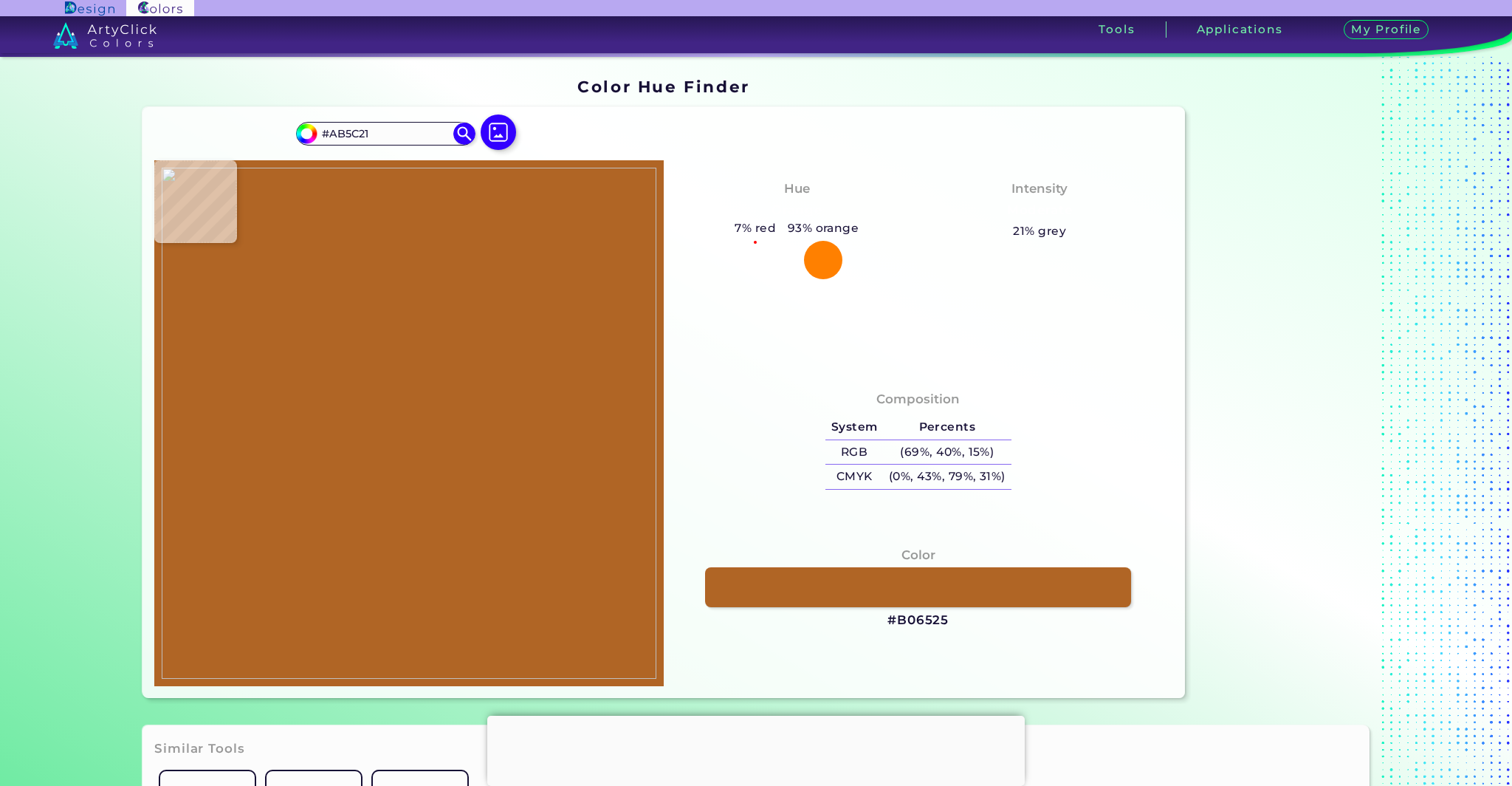
type input "#AC5C22"
type input "#9e4f16"
type input "#9E4F16"
type input "#c5803b"
type input "#C5803B"
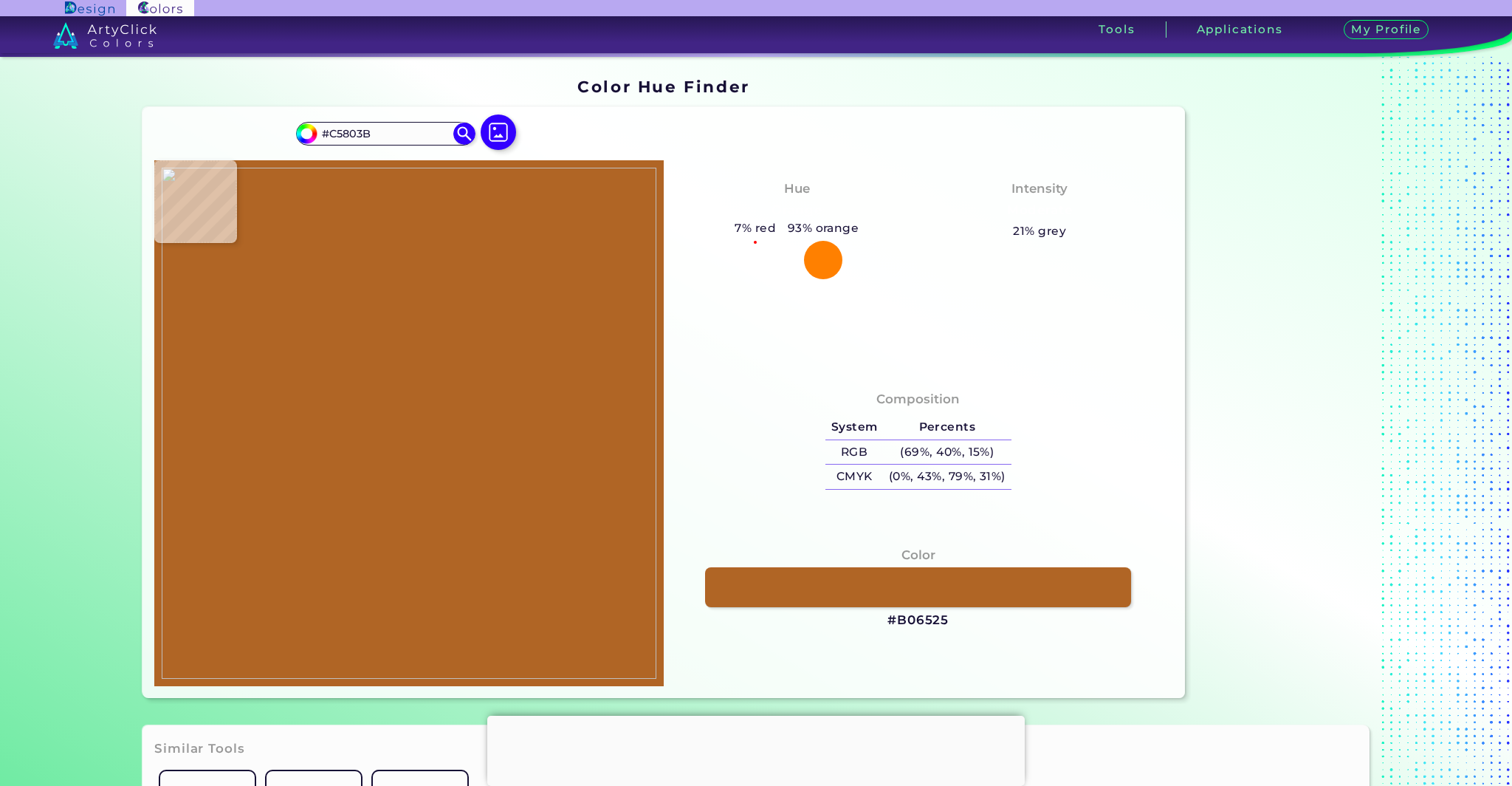
type input "#66370d"
type input "#66370D"
type input "#2d2711"
type input "#2D2711"
type input "#27250e"
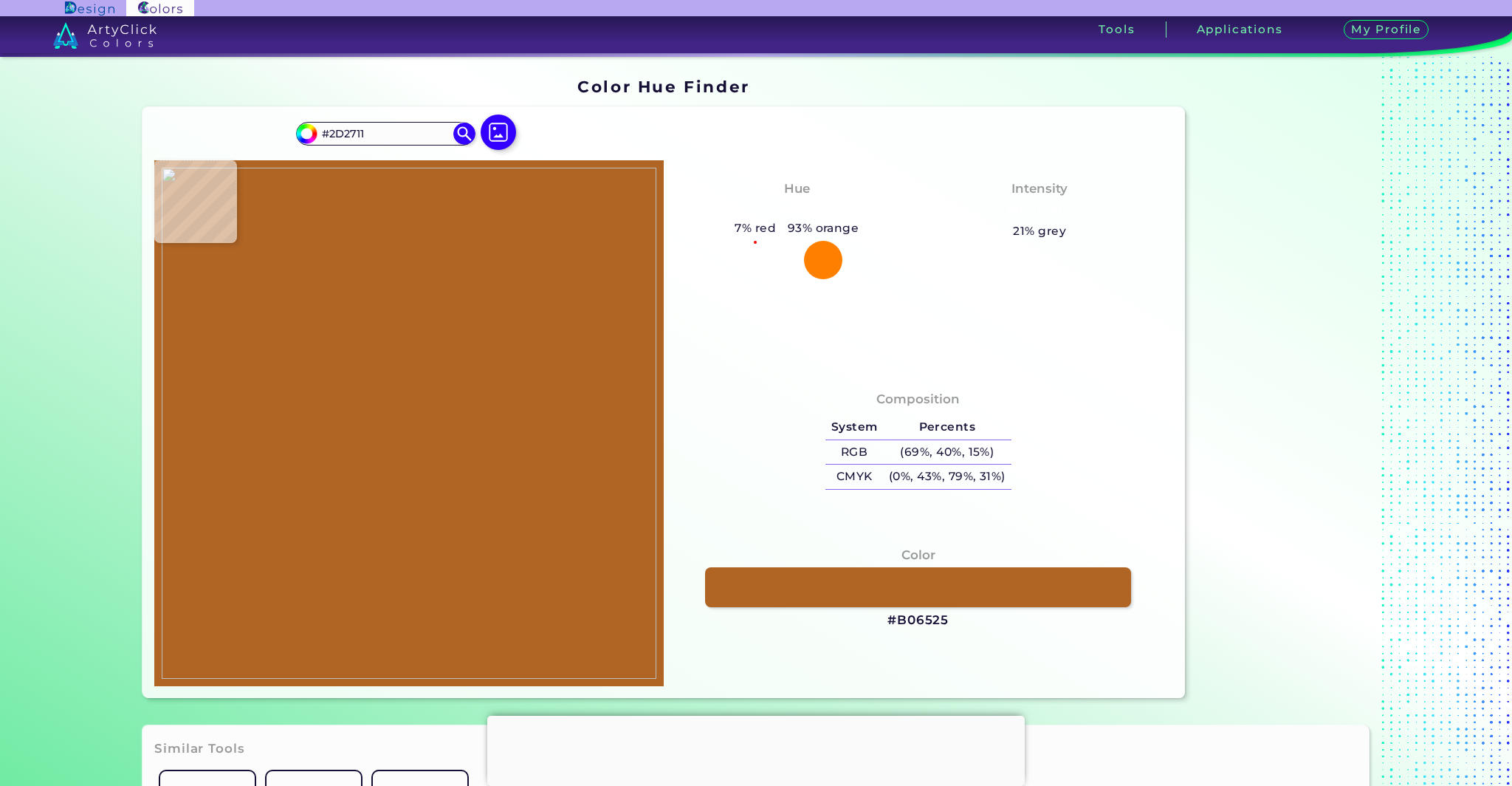
type input "#27250E"
type input "#20220d"
type input "#20220D"
type input "#171904"
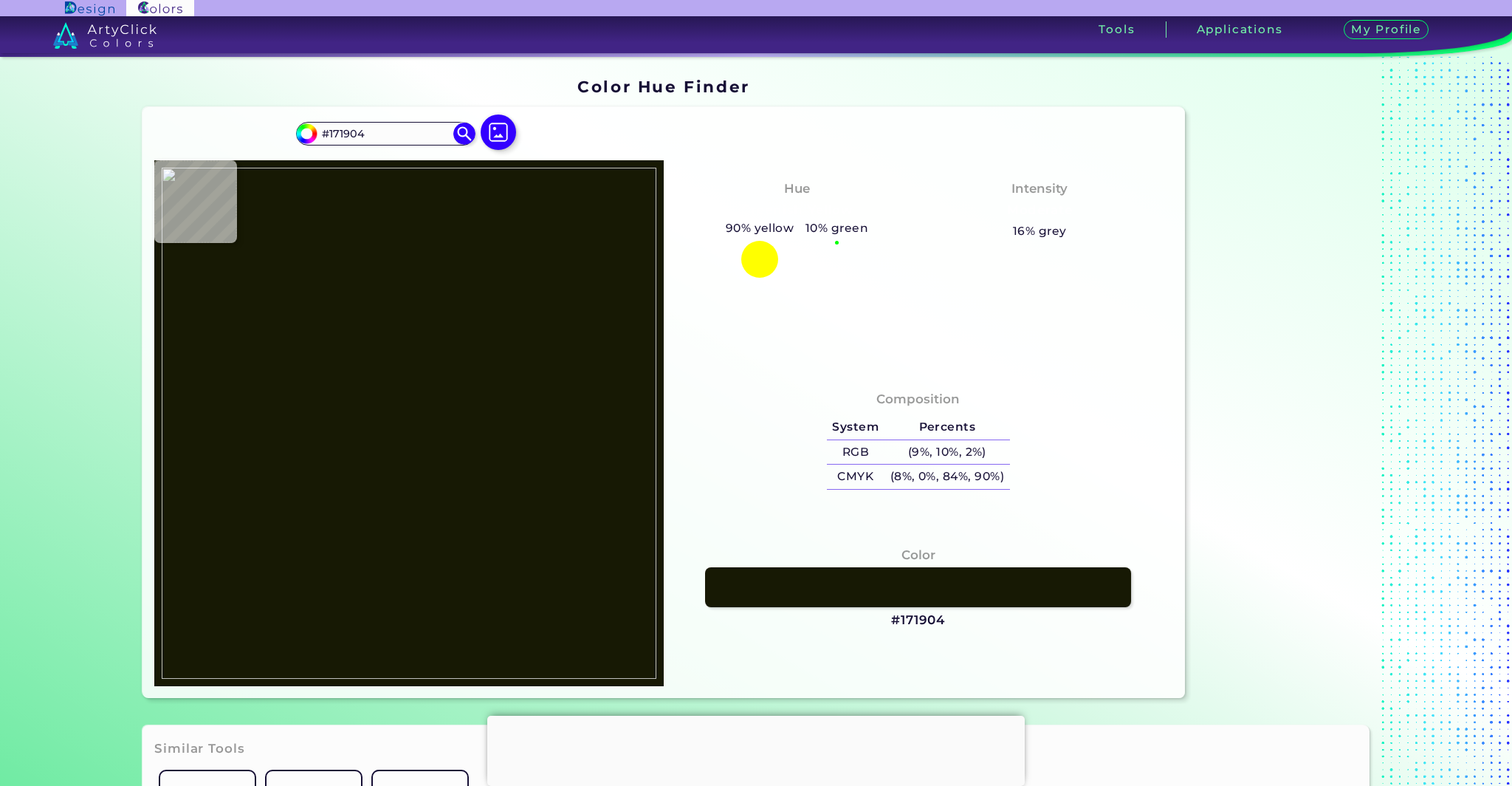
type input "#20220d"
type input "#20220D"
type input "#1d1f0a"
type input "#1D1F0A"
type input "#23220d"
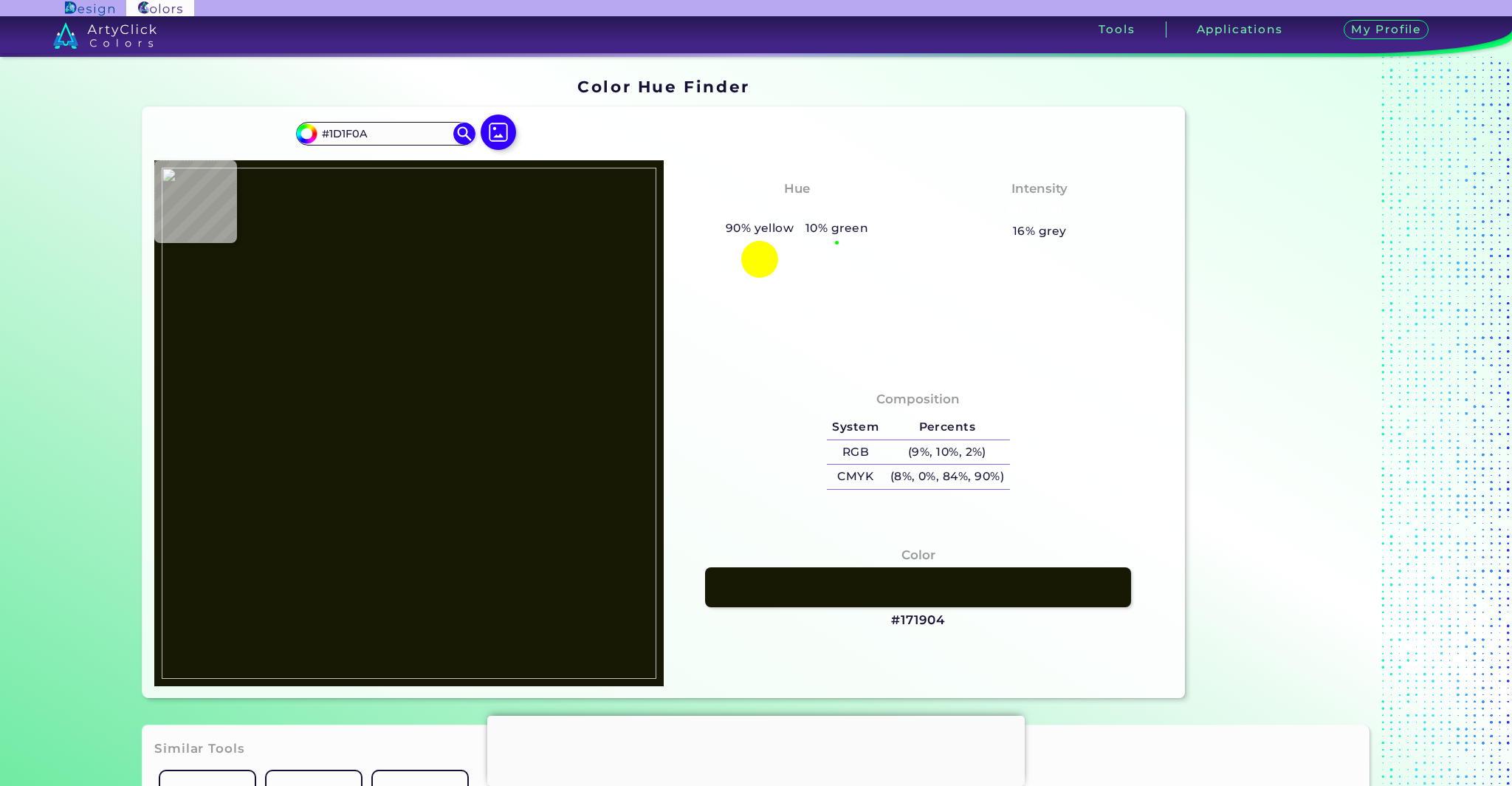
type input "#23220D"
type input "#2a2a12"
type input "#2A2A12"
type input "#26240d"
type input "#26240D"
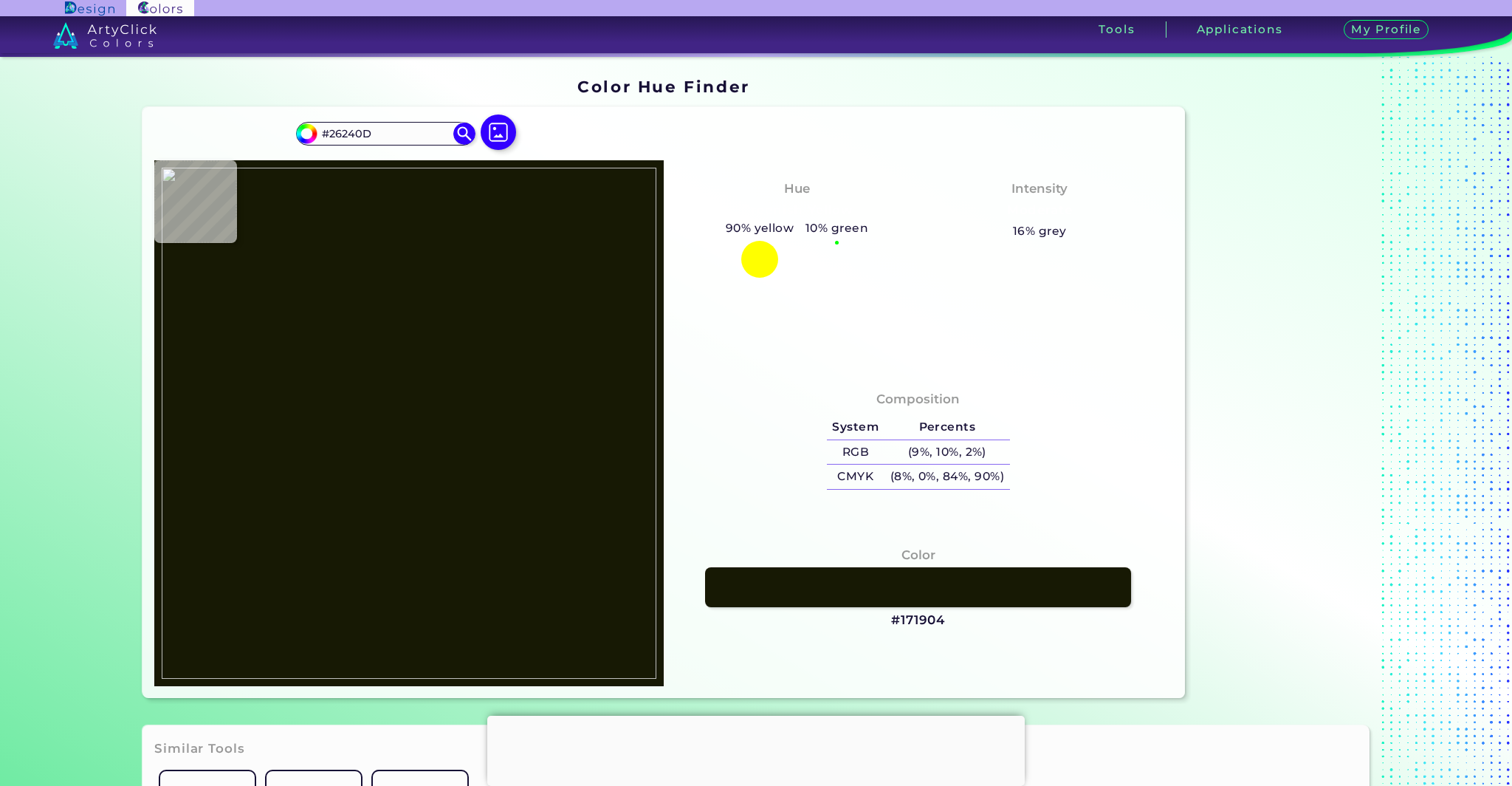
type input "#312a17"
type input "#312A17"
type input "#322d10"
type input "#322D10"
type input "#342508"
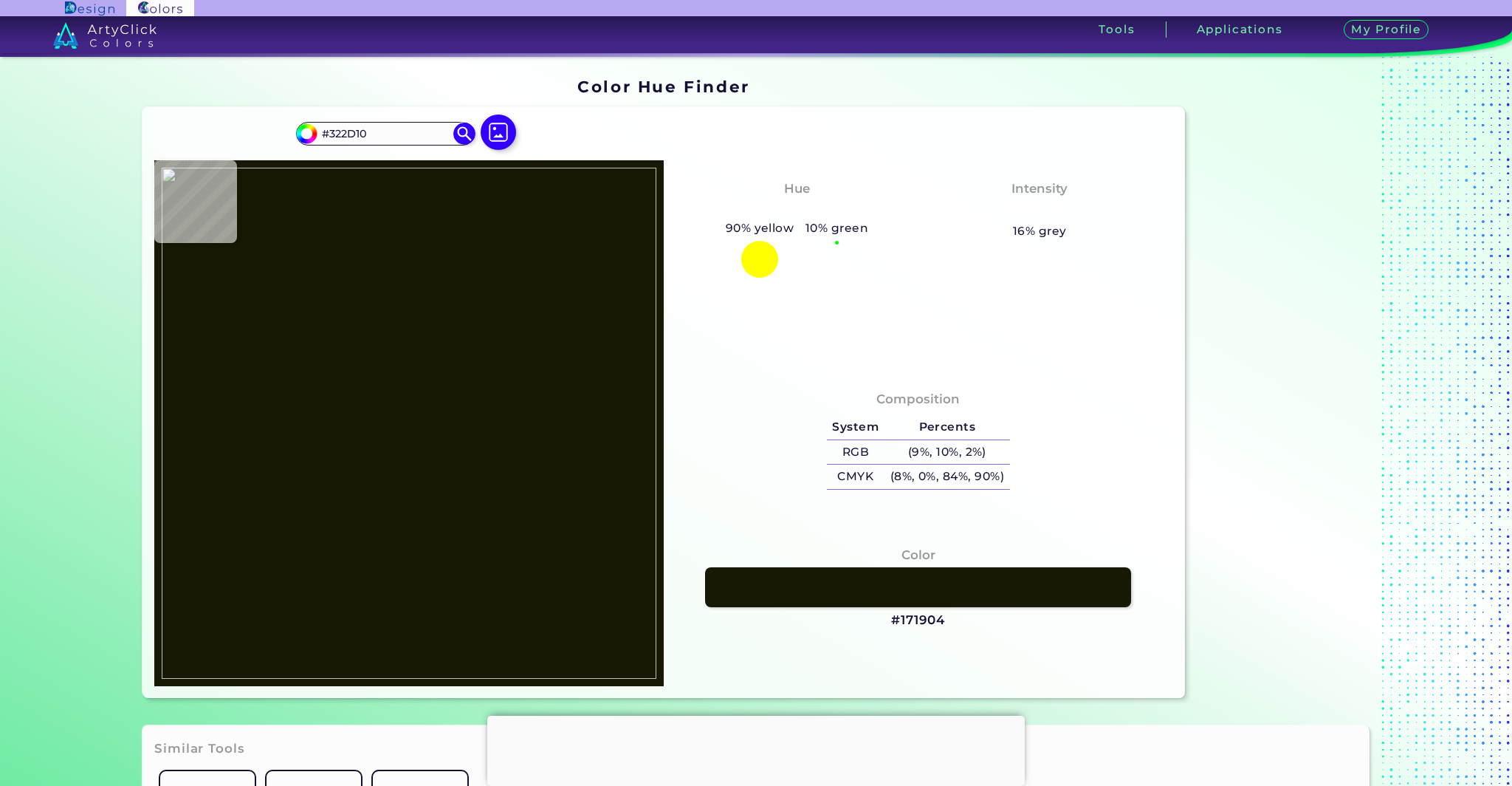
type input "#342508"
type input "#5d3511"
type input "#5D3511"
type input "#bc7631"
type input "#BC7631"
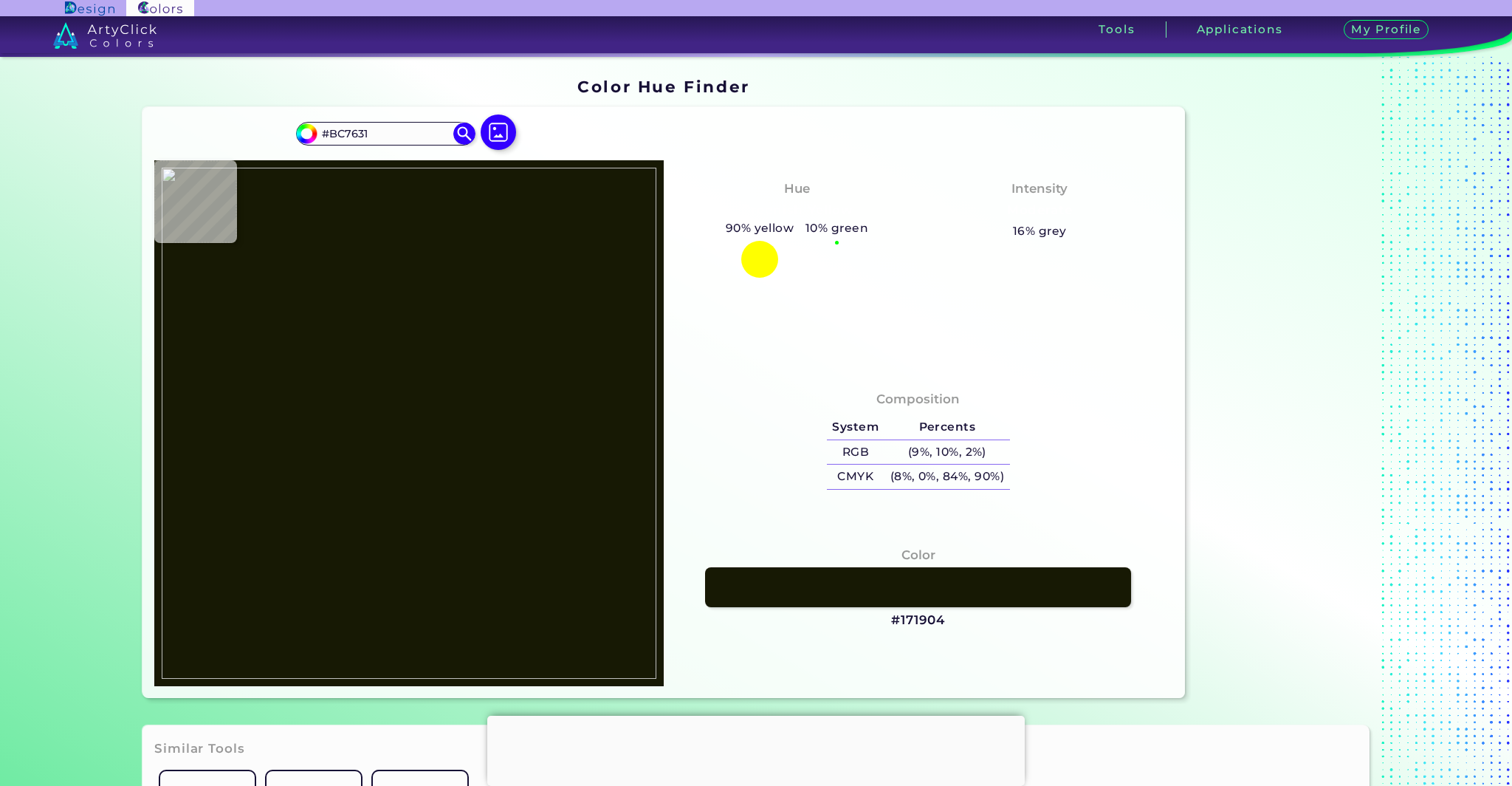
type input "#c7843e"
type input "#C7843E"
type input "#ab5a19"
type input "#AB5A19"
type input "#9e4e13"
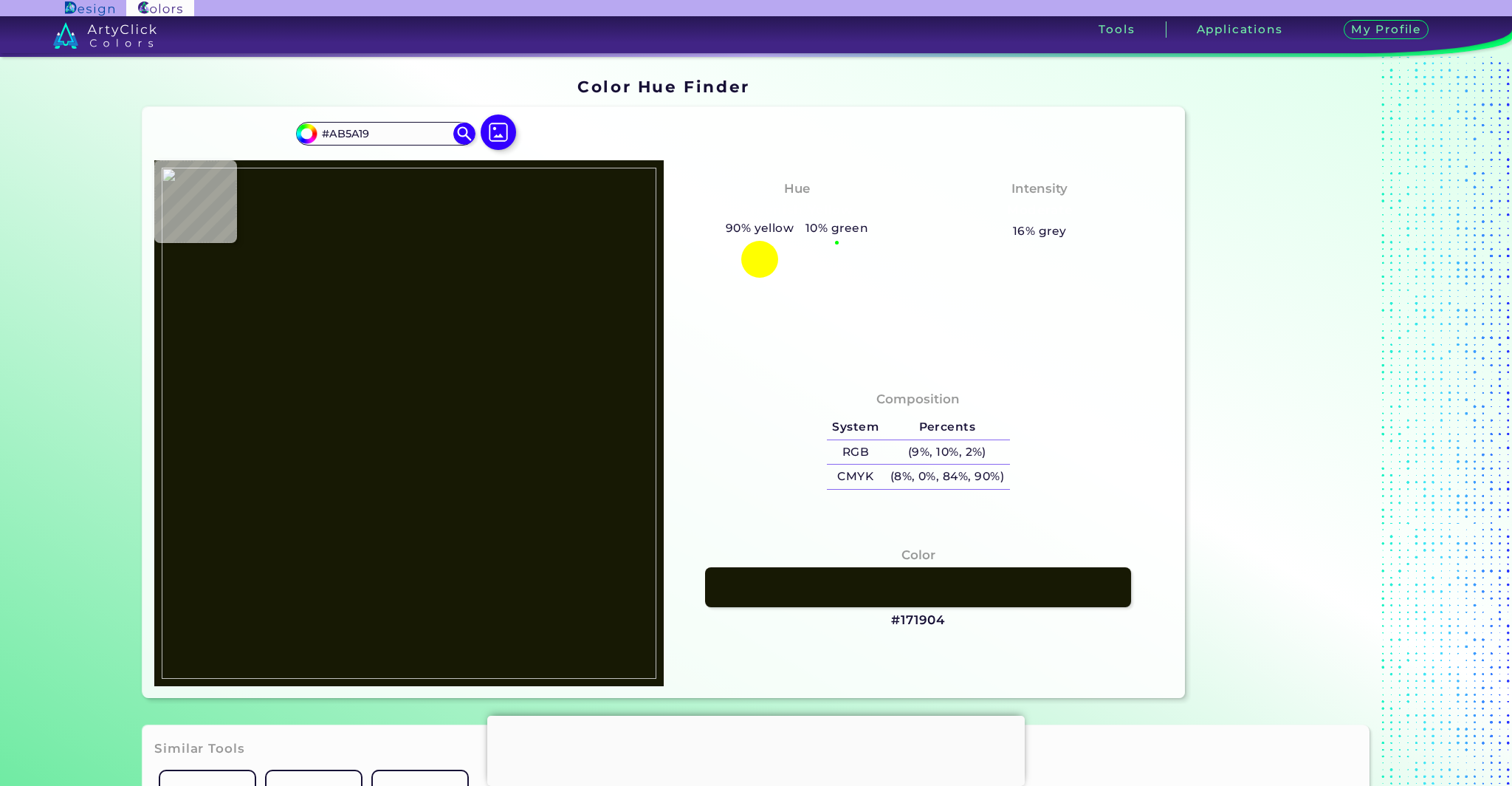
type input "#9E4E13"
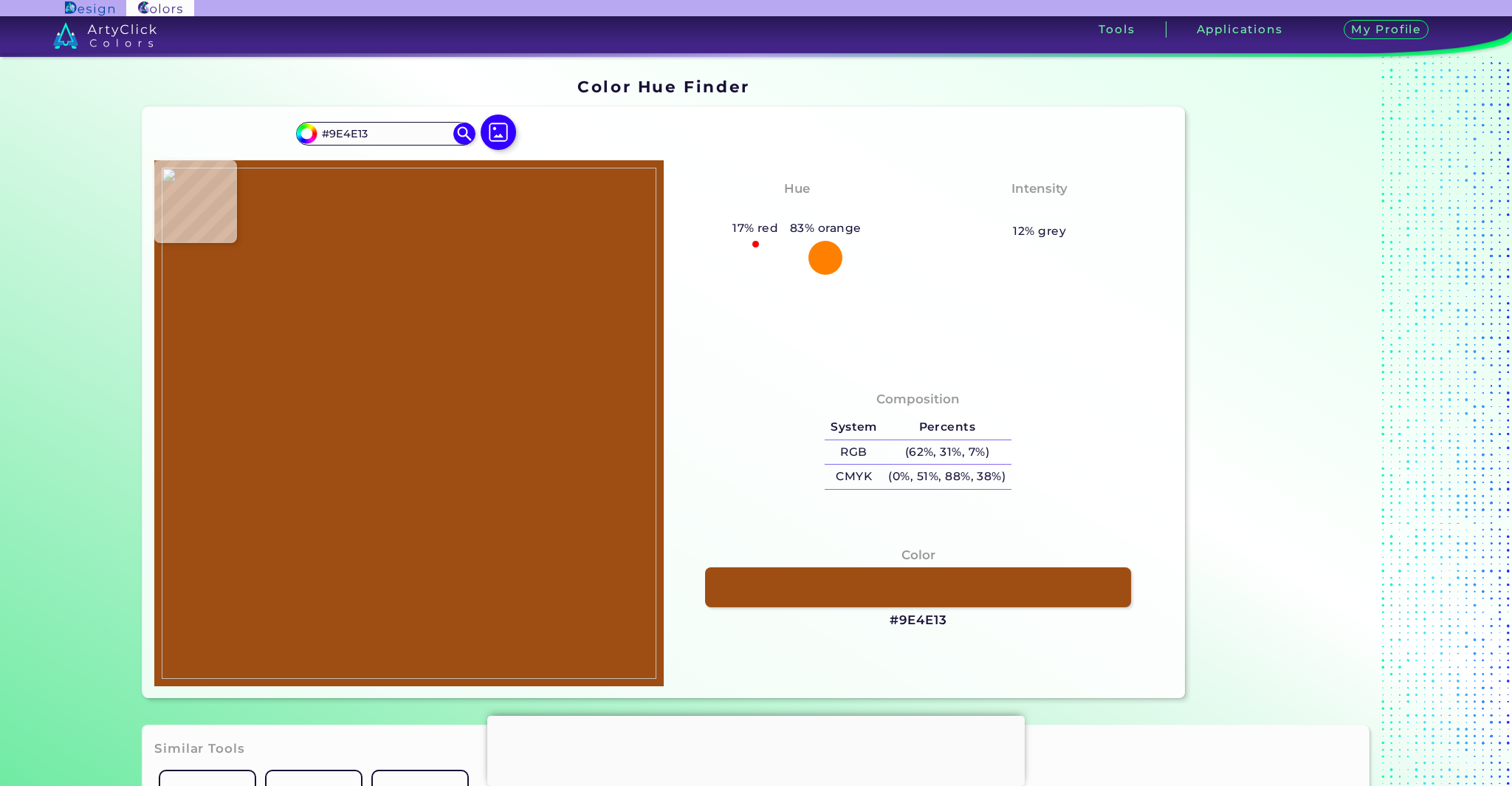
type input "#9a4b12"
type input "#9A4B12"
type input "#984910"
type input "#863c0b"
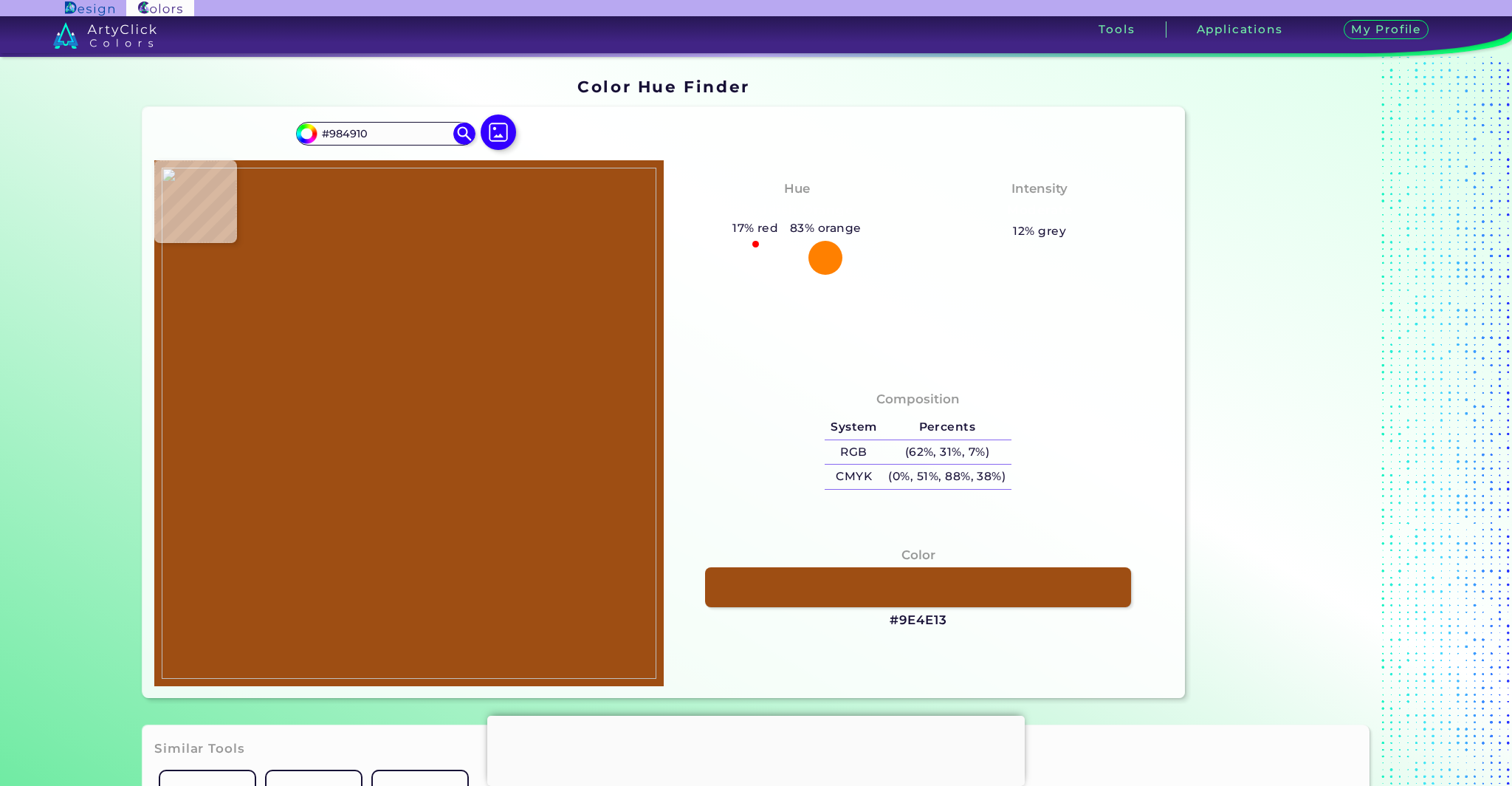
type input "#863C0B"
type input "#8e4512"
type input "#8E4512"
type input "#964f1b"
type input "#964F1B"
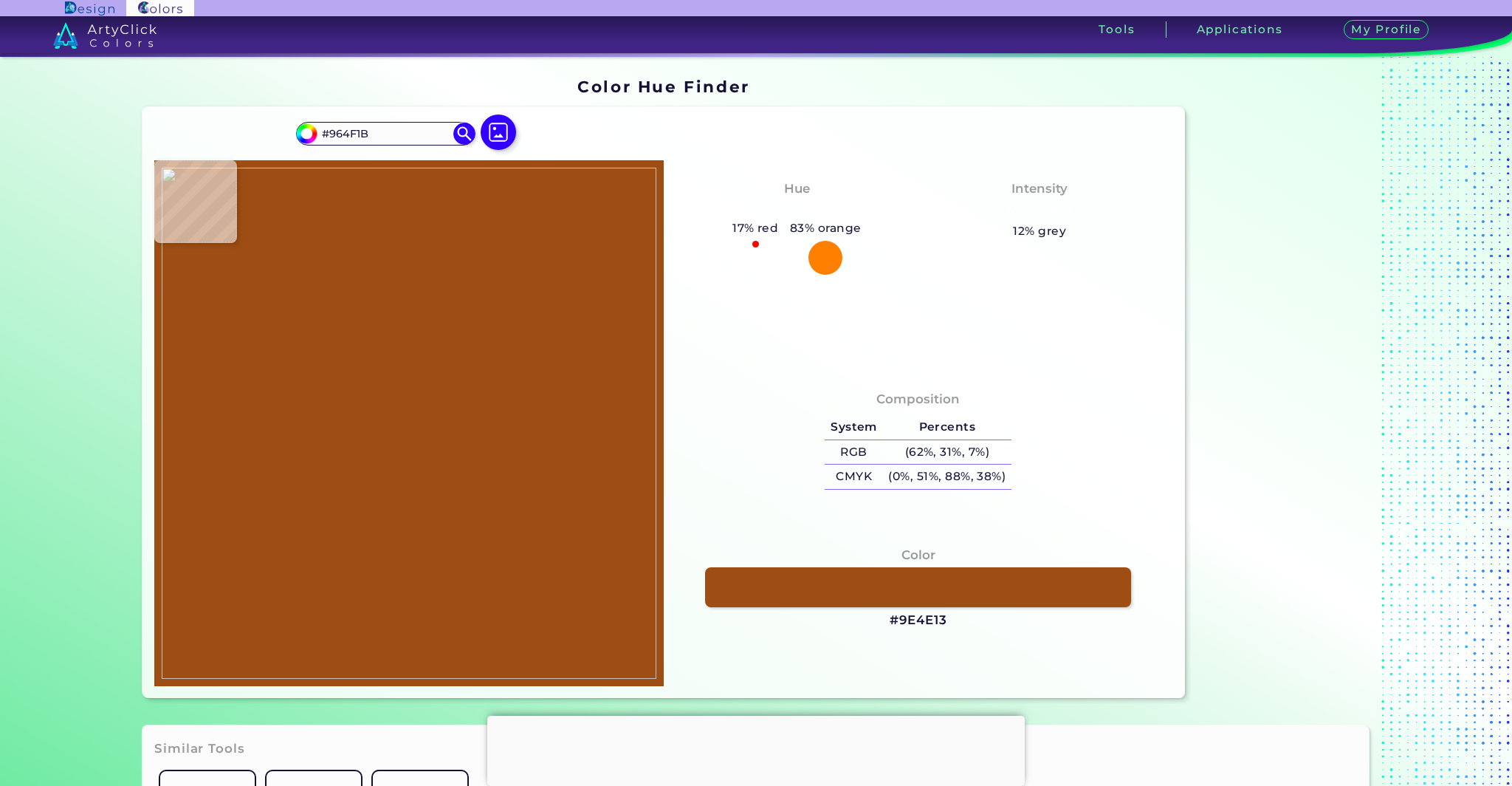
type input "#935019"
type input "#94511d"
type input "#94511D"
type input "#8c4d1a"
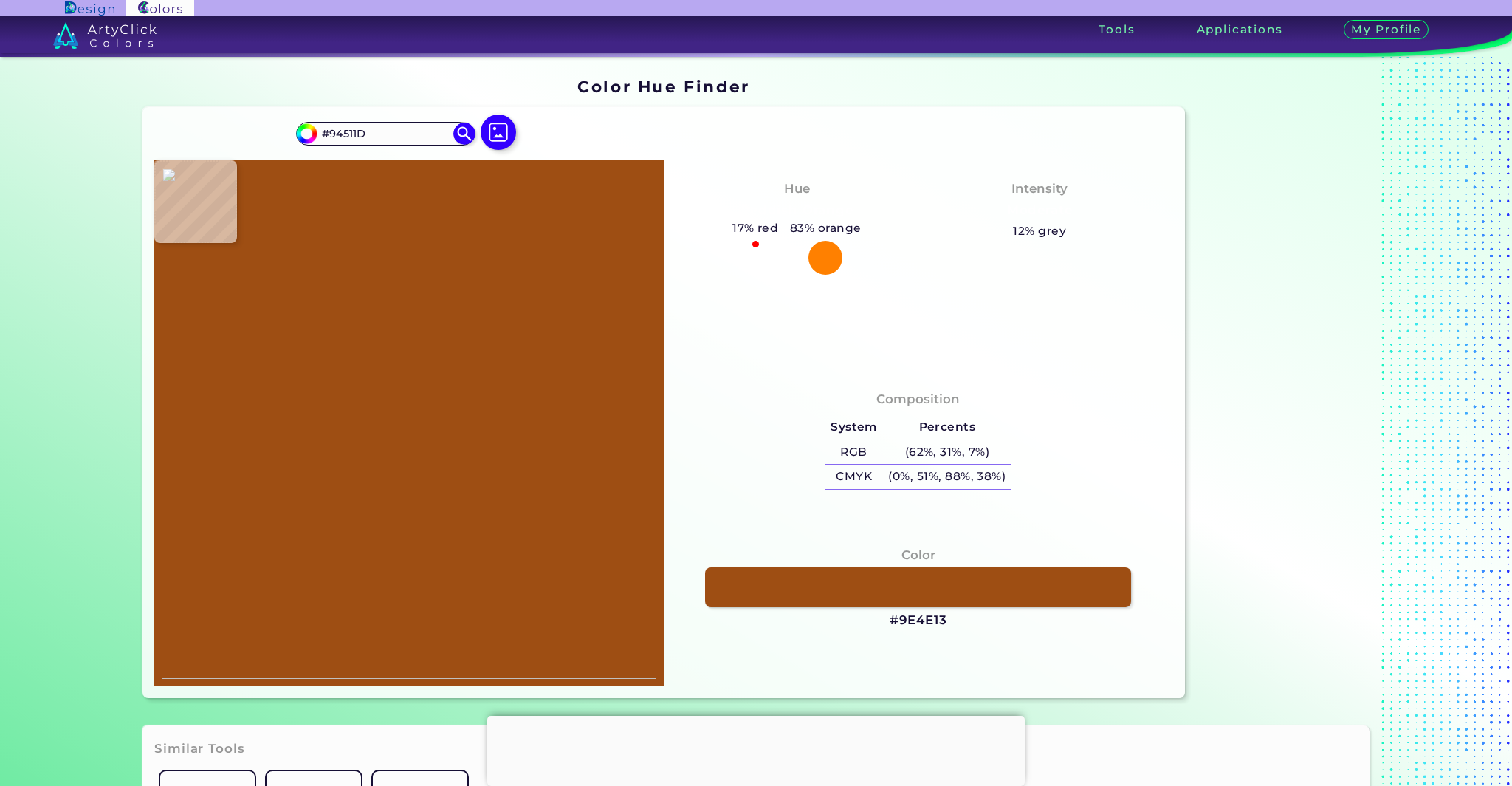
type input "#8C4D1A"
type input "#8d5425"
type input "#8D5425"
type input "#975e2c"
type input "#975E2C"
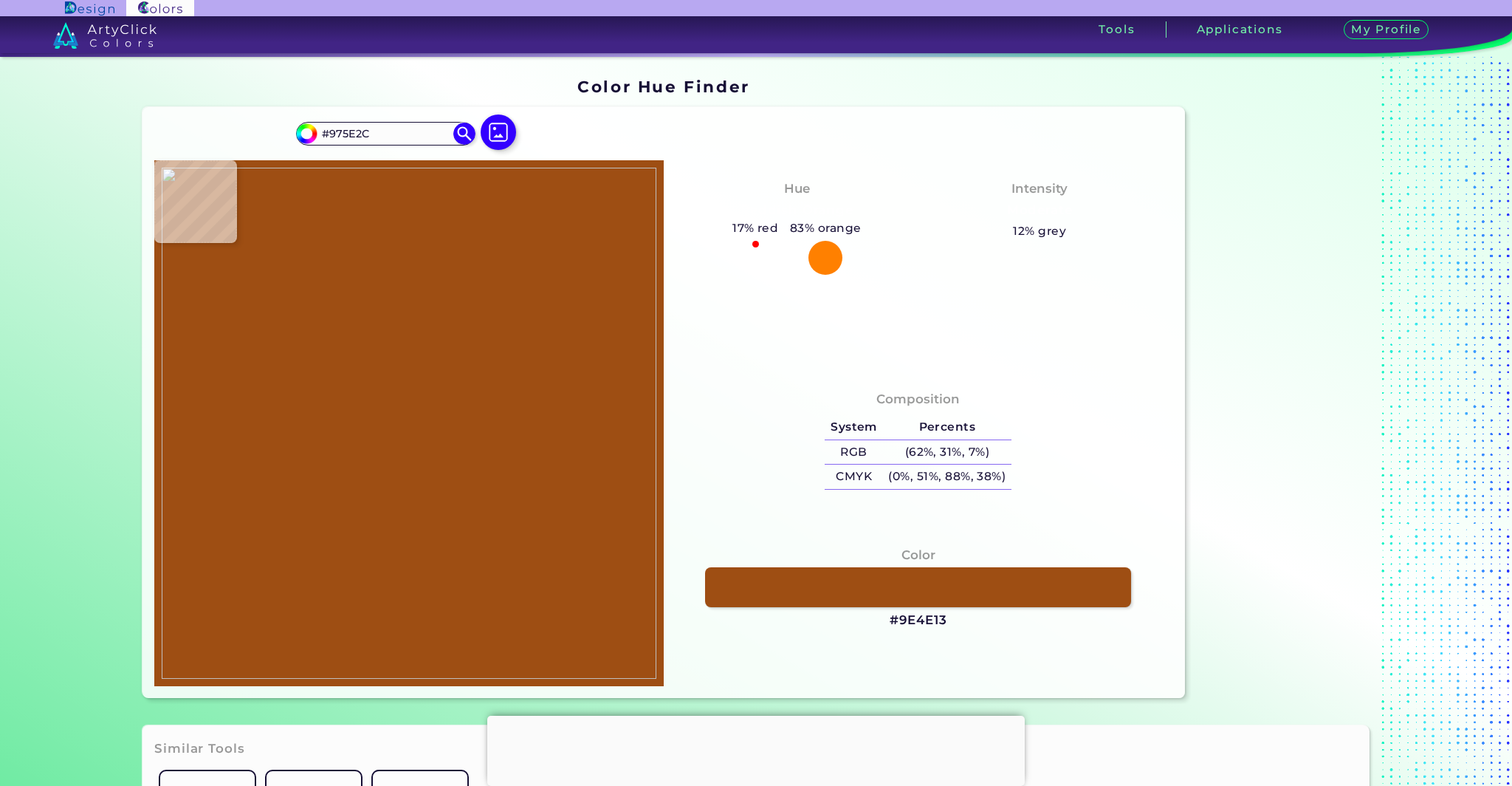
type input "#b18a53"
type input "#B18A53"
type input "#cbb180"
type input "#CBB180"
type input "#cab483"
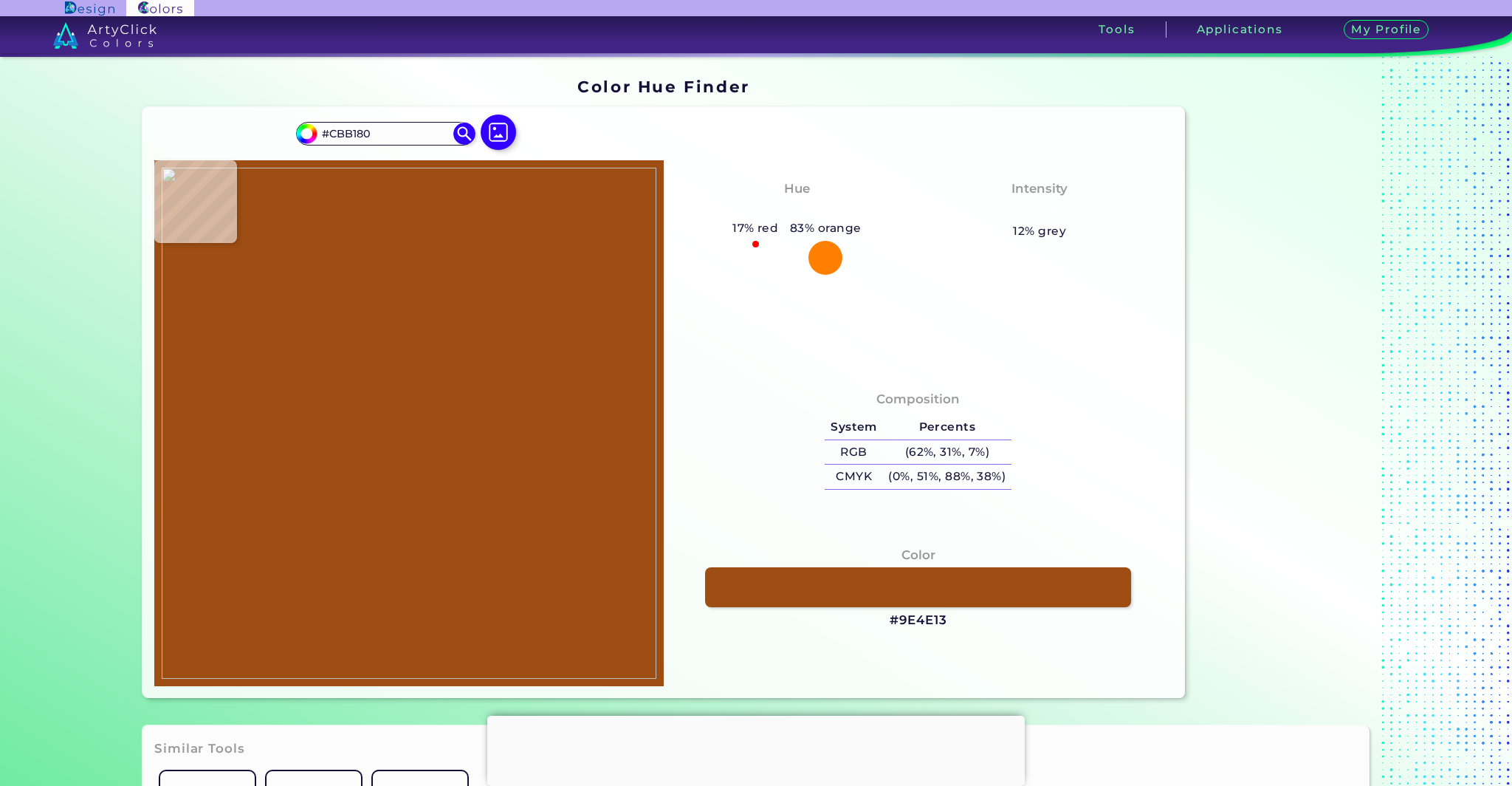
type input "#CAB483"
type input "#dac596"
type input "#DAC596"
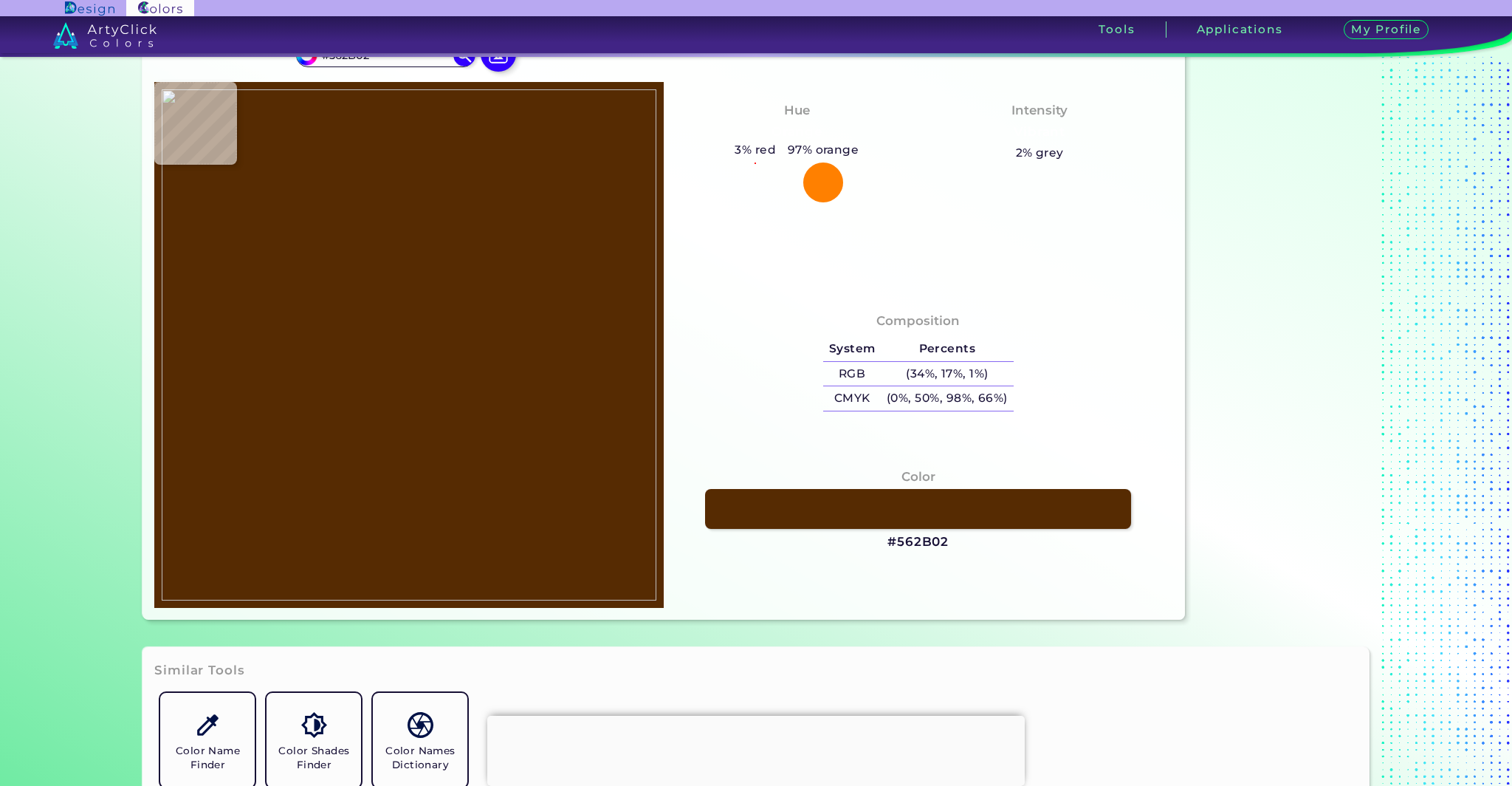
scroll to position [78, 0]
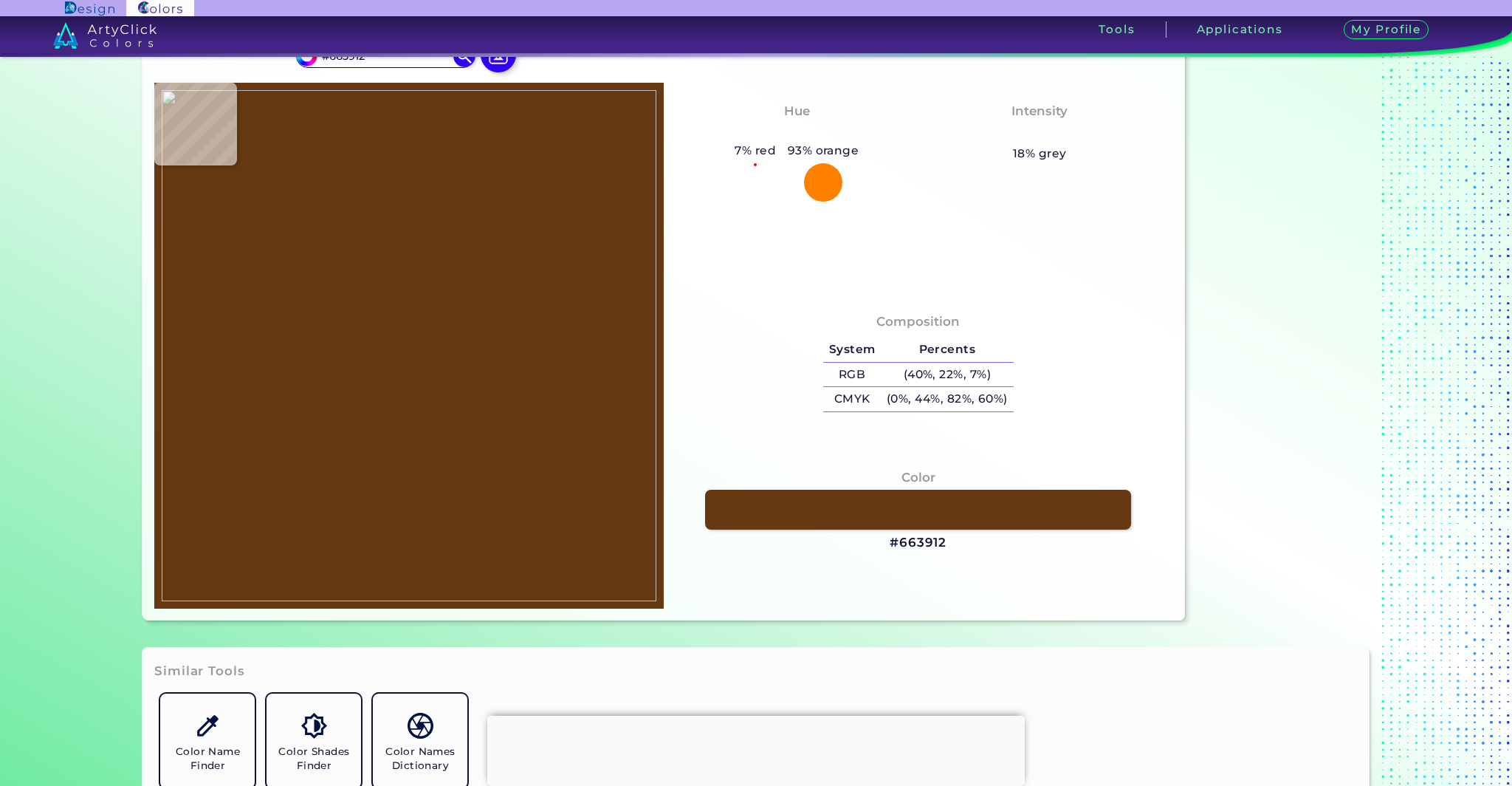
click at [393, 317] on img at bounding box center [410, 346] width 495 height 512
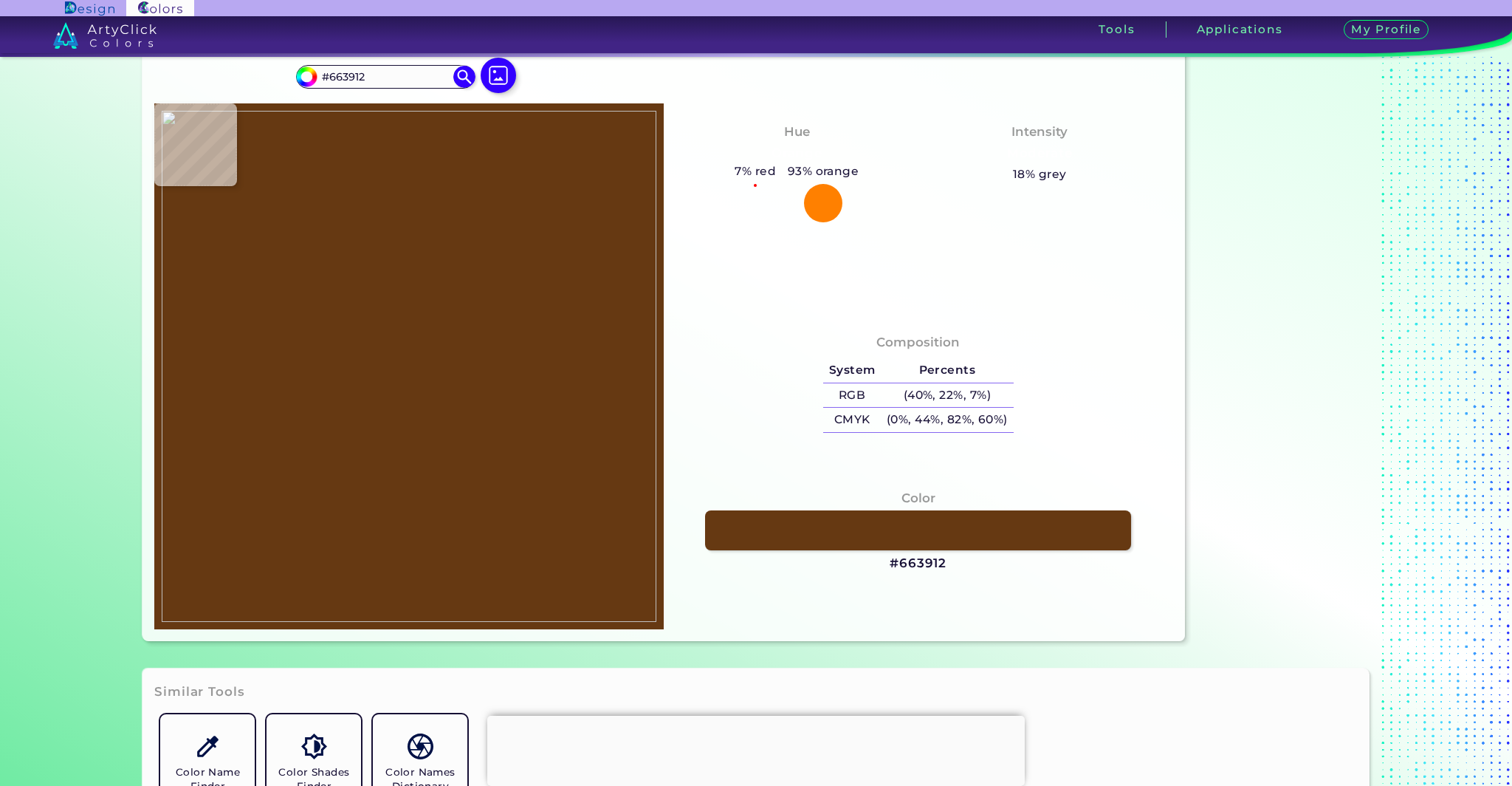
scroll to position [0, 0]
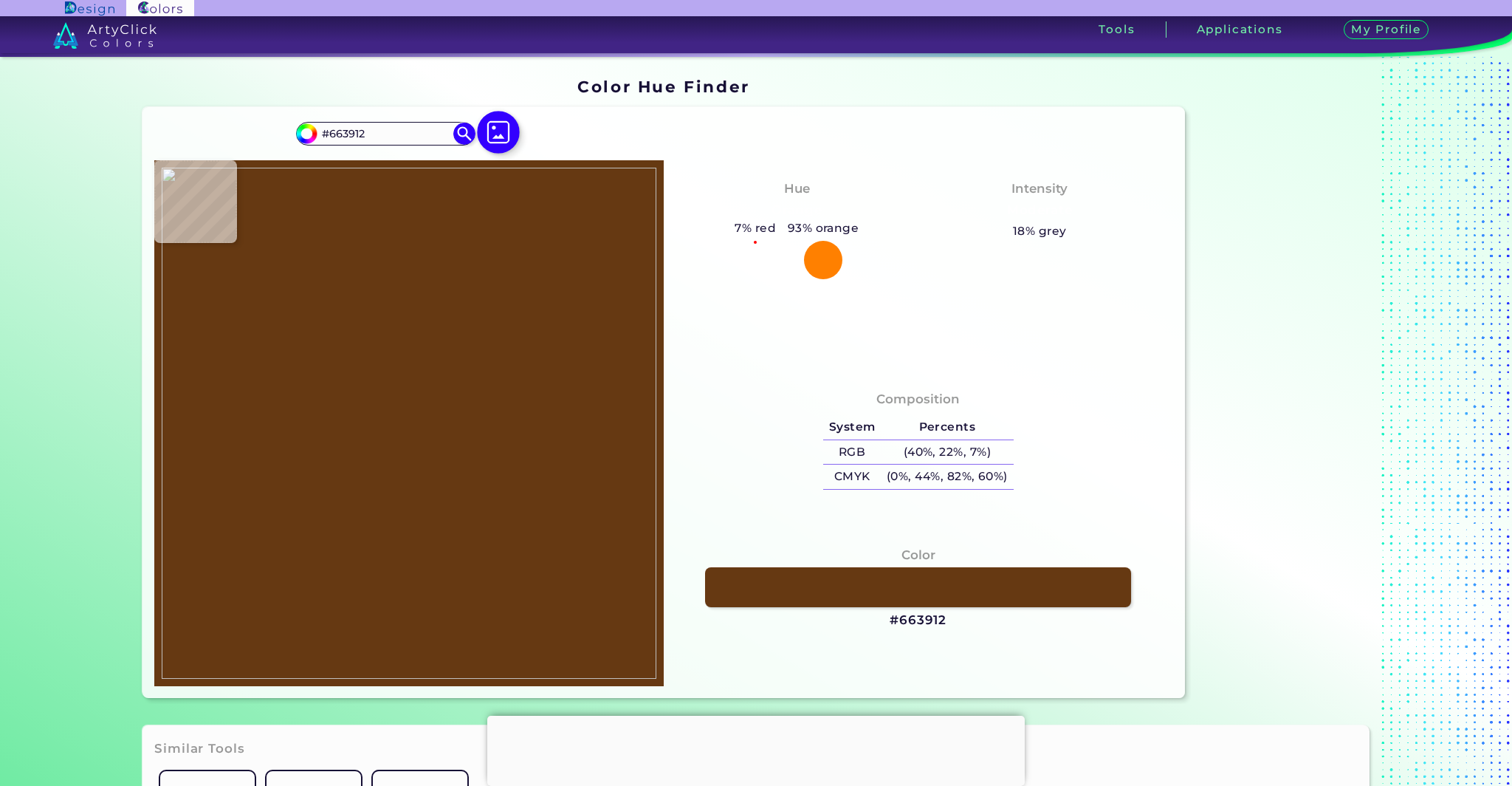
click at [489, 141] on img at bounding box center [498, 133] width 43 height 43
click at [0, 0] on input "file" at bounding box center [0, 0] width 0 height 0
click at [420, 366] on img at bounding box center [410, 424] width 495 height 512
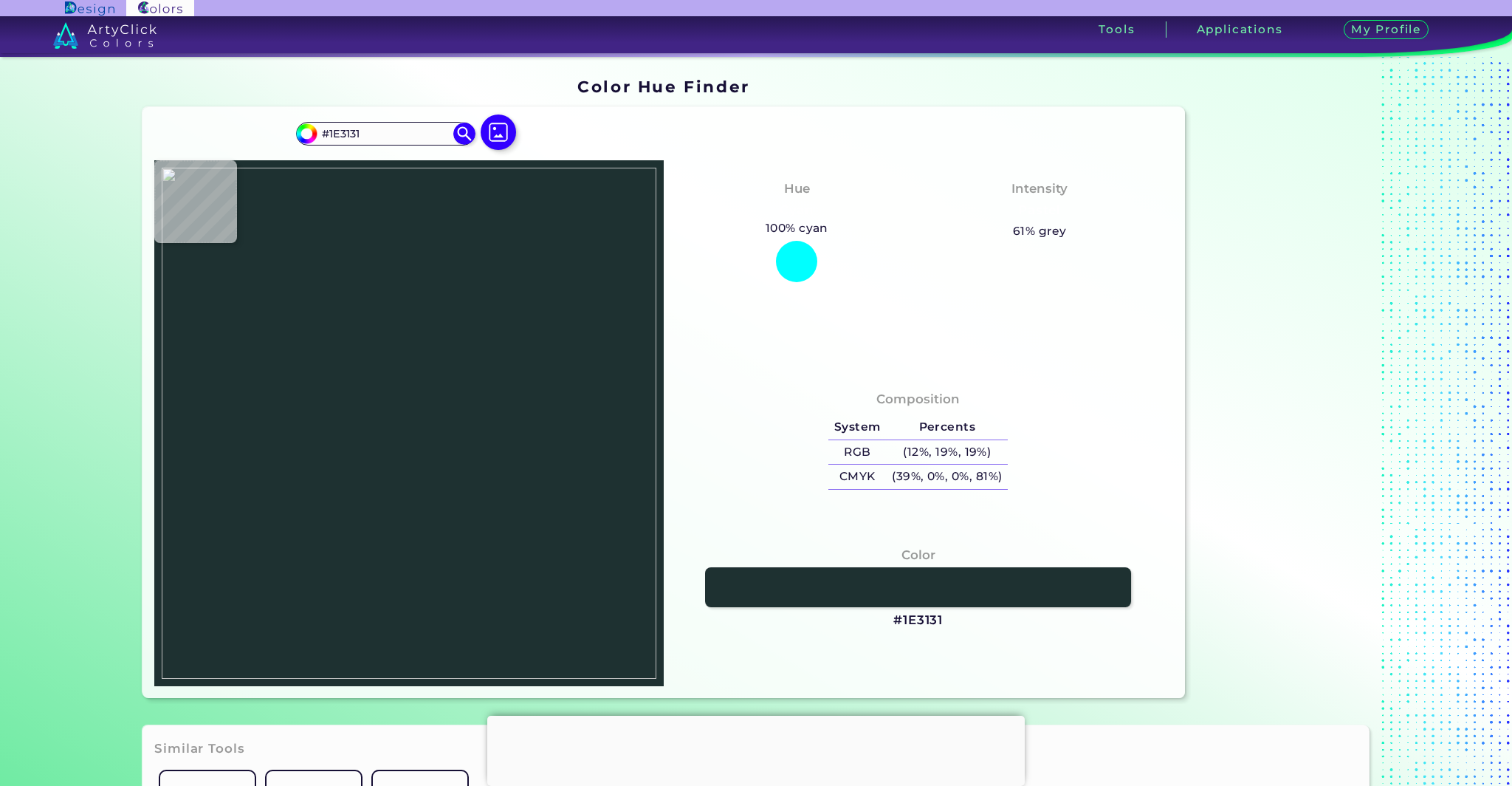
click at [419, 380] on img at bounding box center [410, 424] width 495 height 512
click at [431, 371] on img at bounding box center [410, 424] width 495 height 512
click at [418, 387] on img at bounding box center [410, 424] width 495 height 512
click at [505, 134] on img at bounding box center [498, 133] width 43 height 43
click at [0, 0] on input "file" at bounding box center [0, 0] width 0 height 0
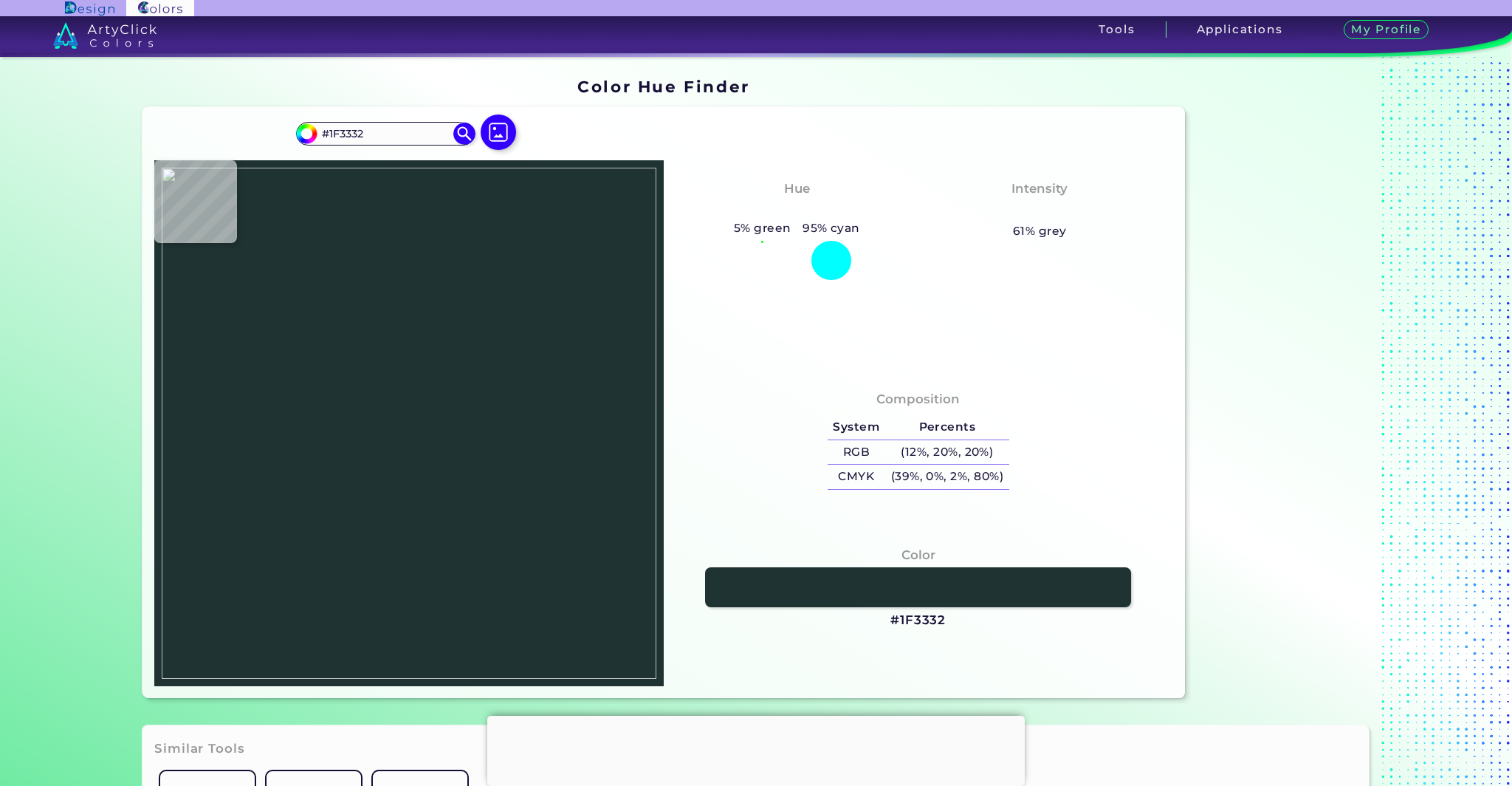
click at [412, 388] on img at bounding box center [410, 424] width 495 height 512
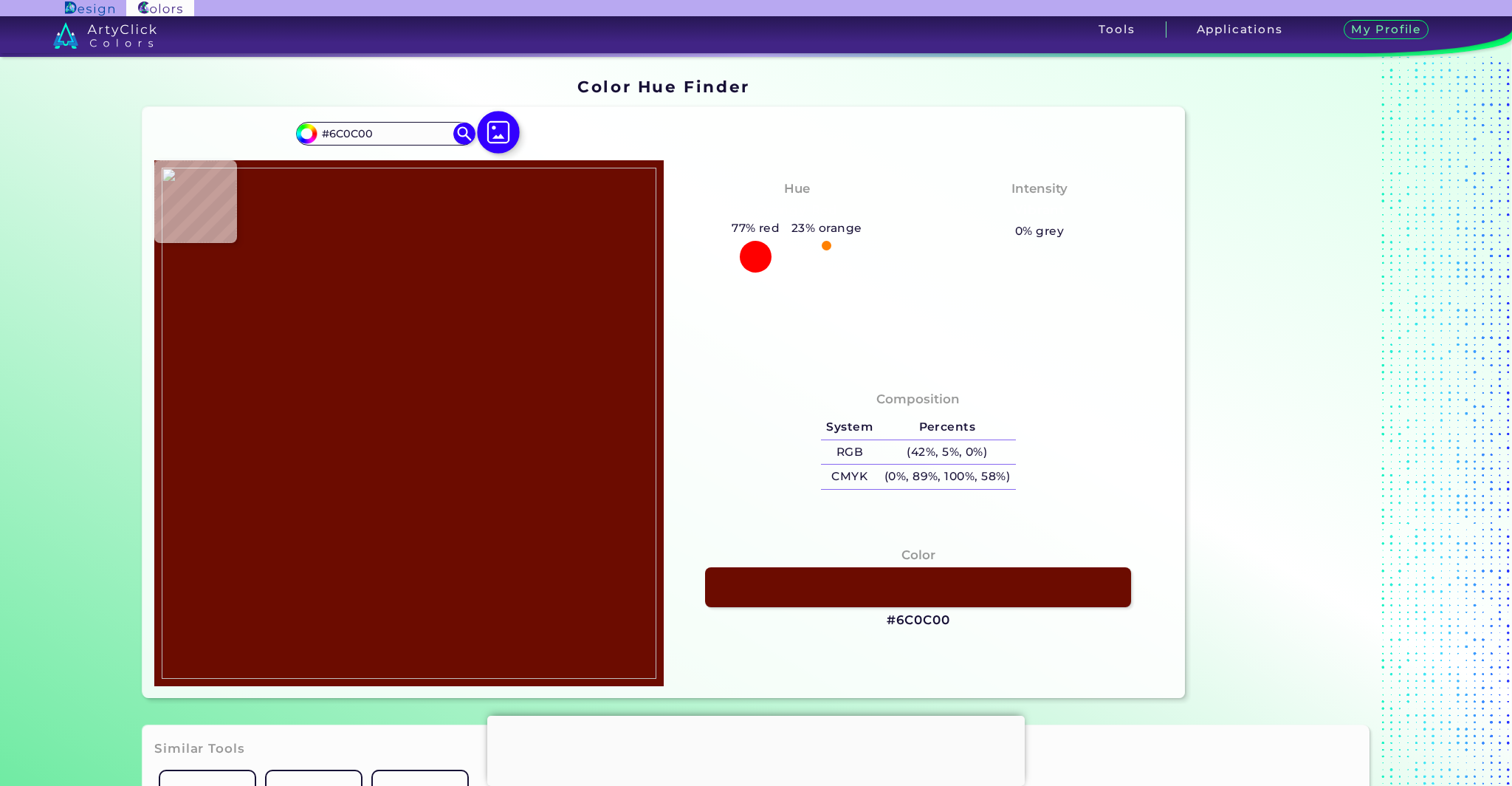
click at [507, 137] on img at bounding box center [498, 133] width 43 height 43
click at [0, 0] on input "file" at bounding box center [0, 0] width 0 height 0
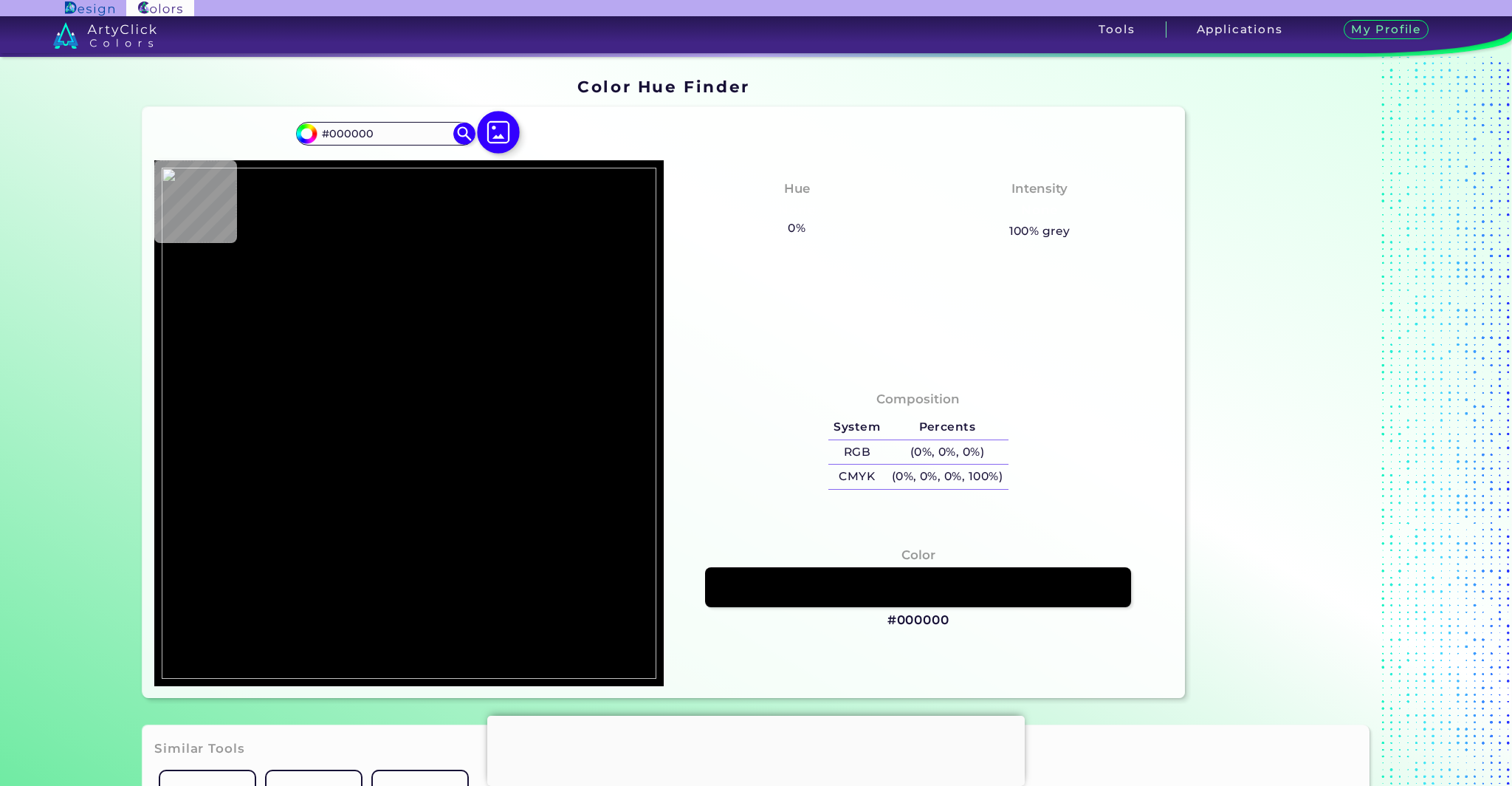
click at [486, 133] on img at bounding box center [498, 133] width 43 height 43
click at [0, 0] on input "file" at bounding box center [0, 0] width 0 height 0
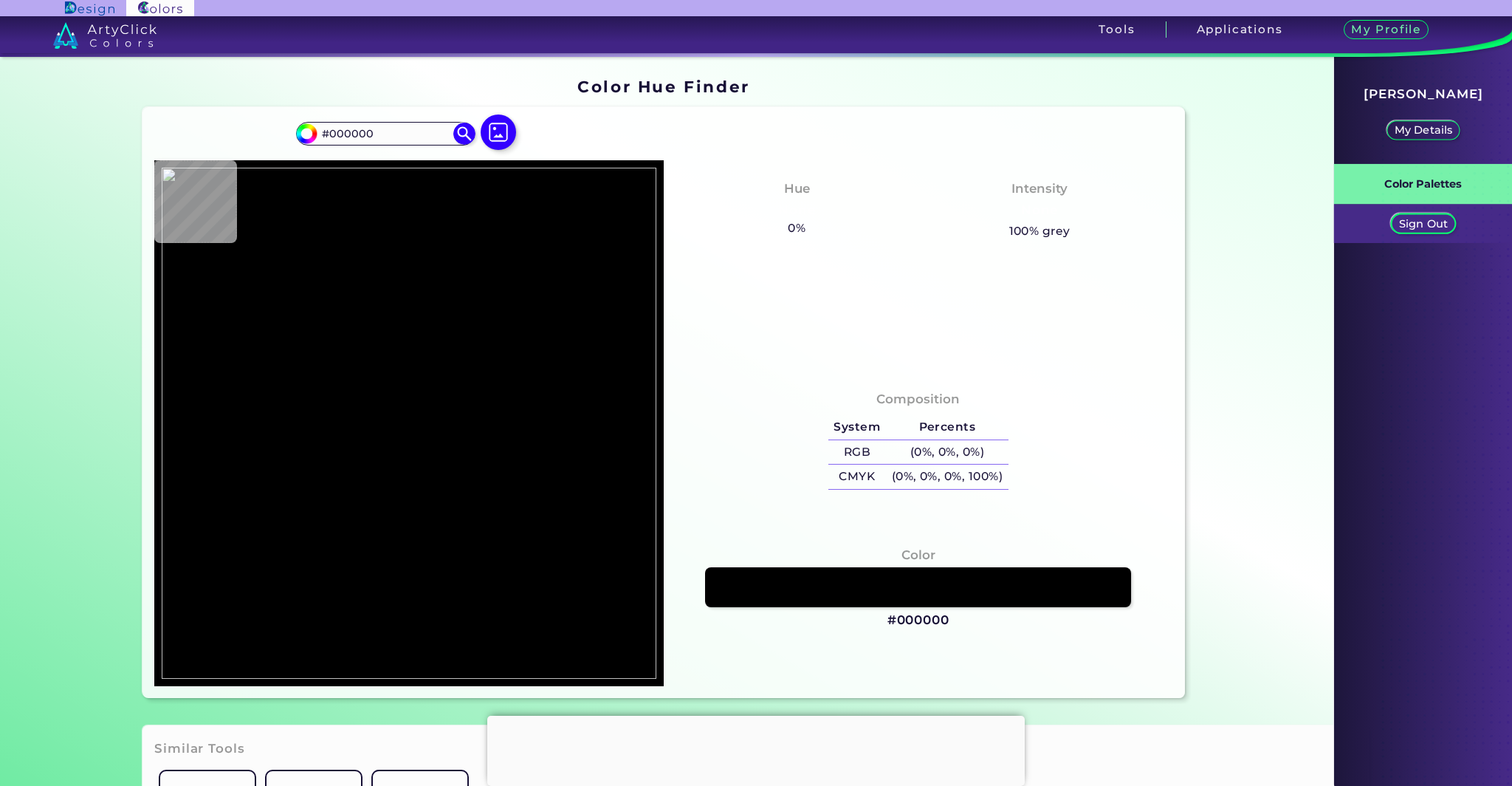
click at [1420, 227] on p "Sign Out" at bounding box center [1423, 224] width 44 height 9
